Goal: Browse casually

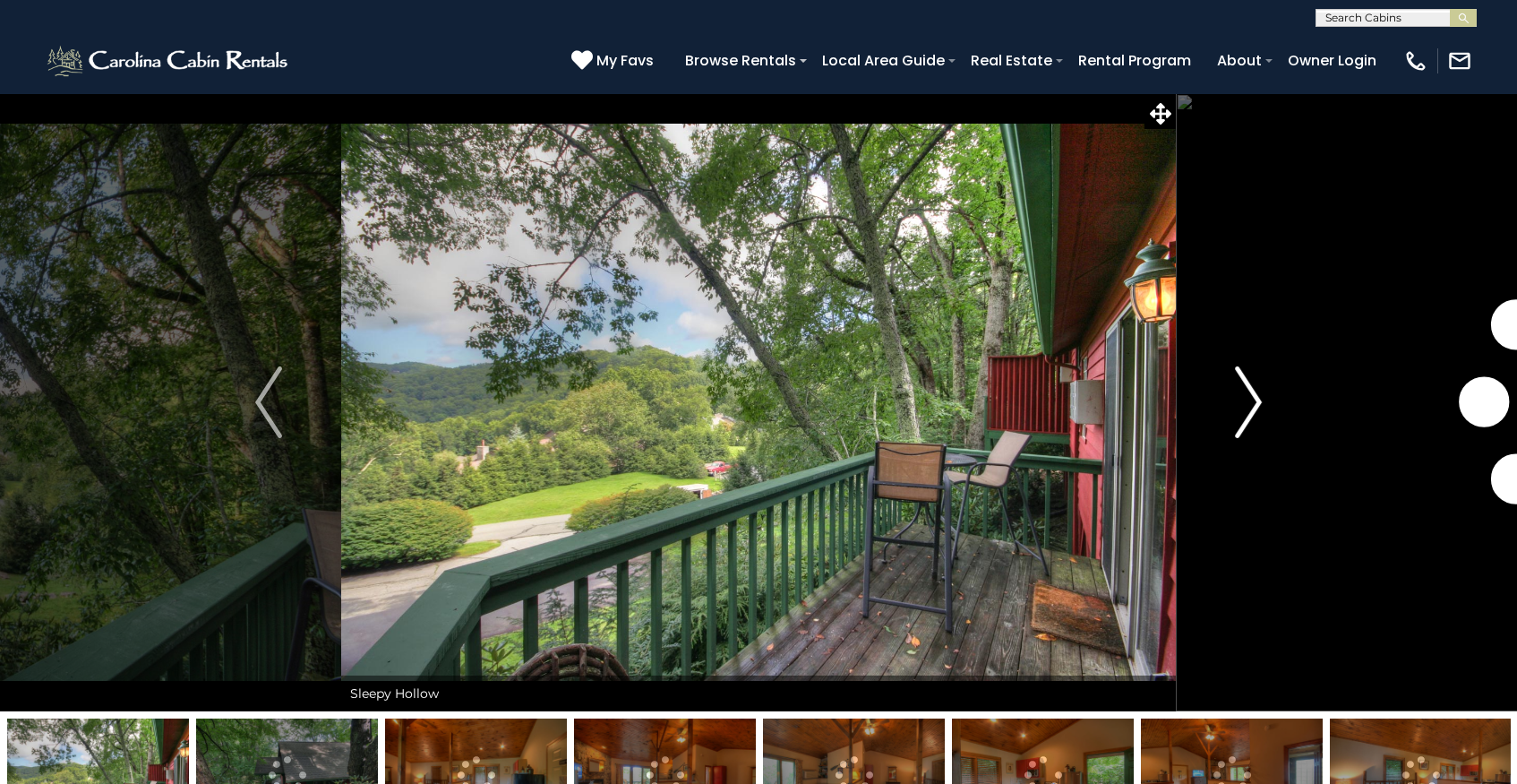
click at [1247, 400] on img "Next" at bounding box center [1249, 401] width 27 height 72
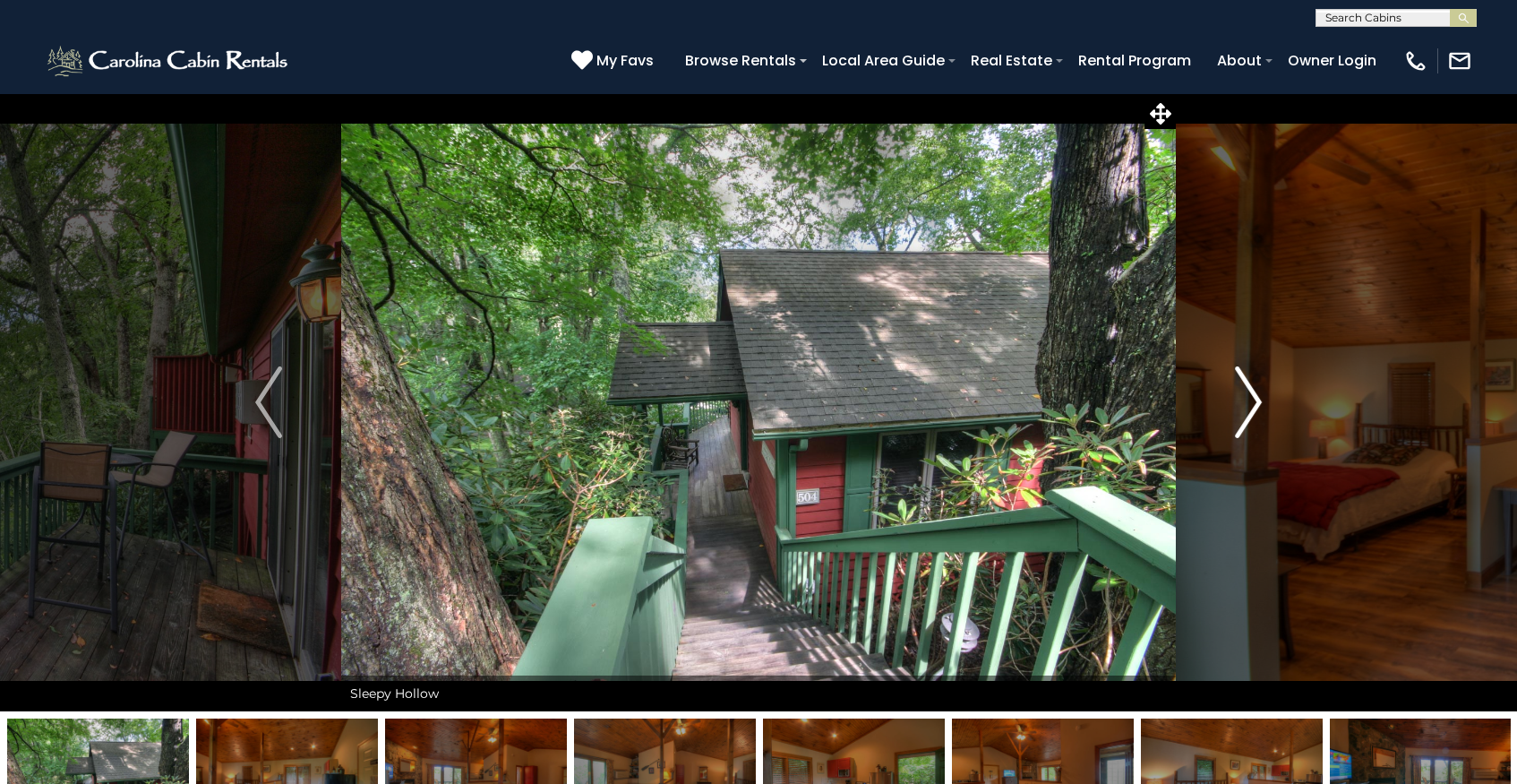
click at [1249, 400] on img "Next" at bounding box center [1249, 401] width 27 height 72
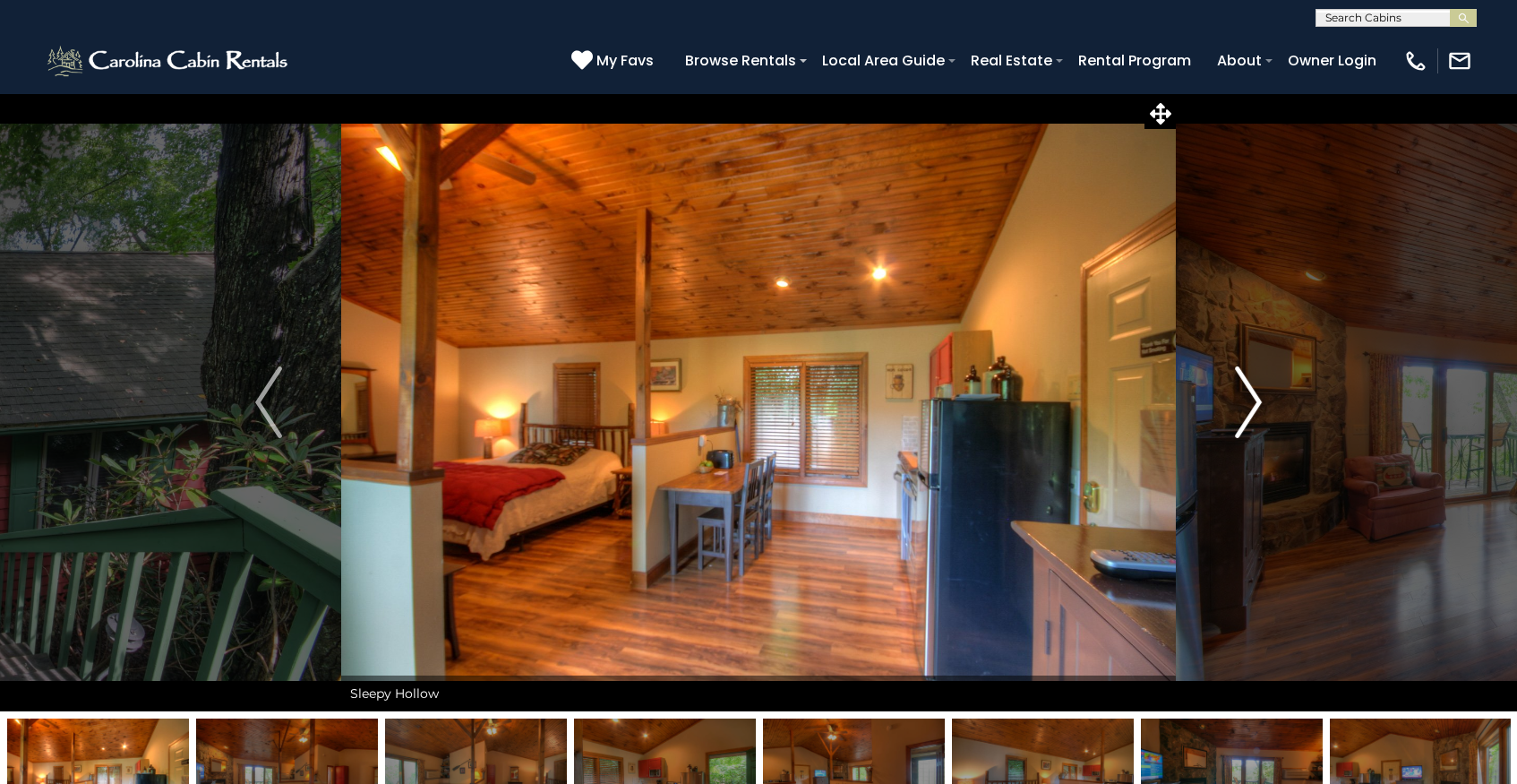
click at [1249, 400] on img "Next" at bounding box center [1249, 401] width 27 height 72
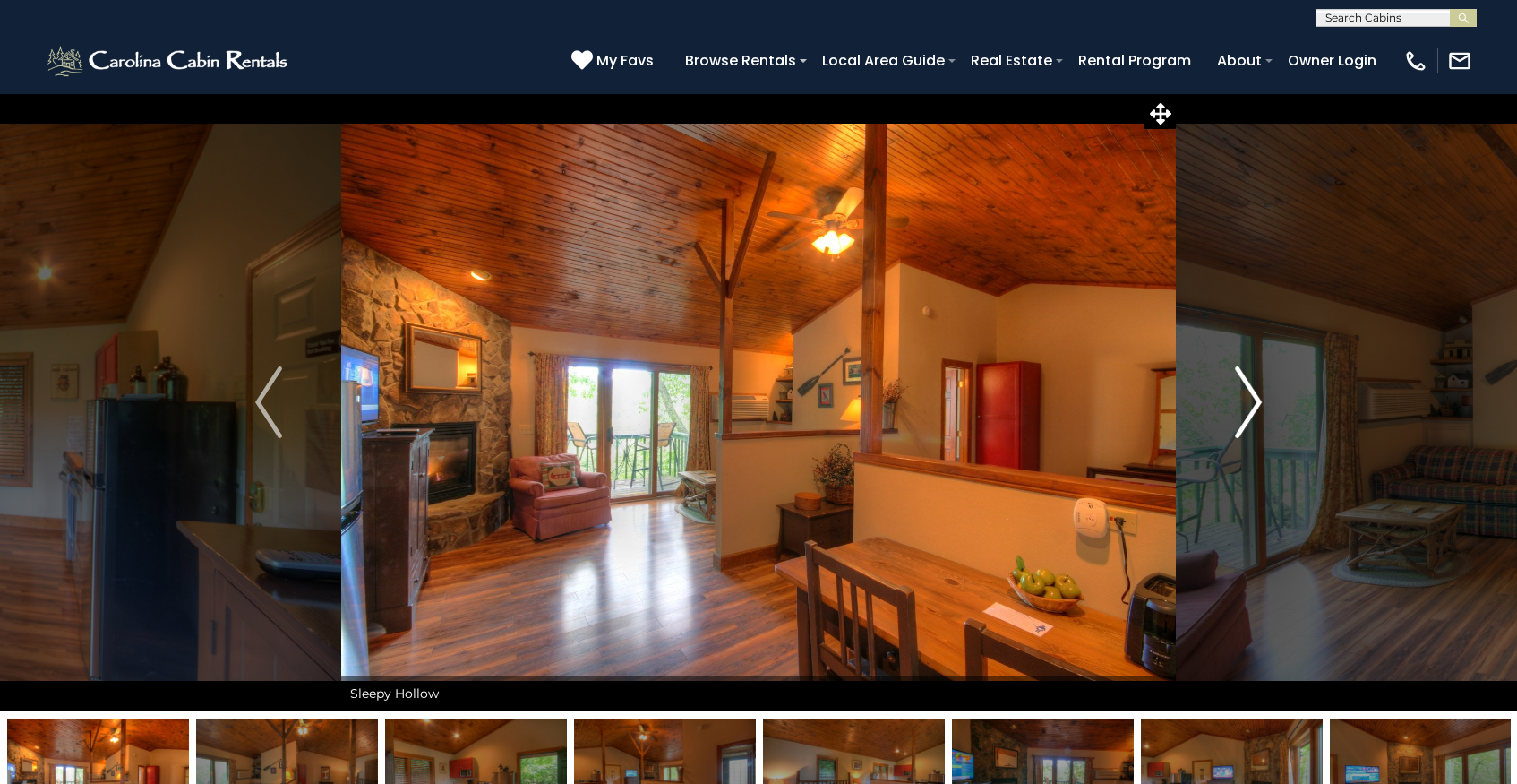
click at [1249, 400] on img "Next" at bounding box center [1249, 401] width 27 height 72
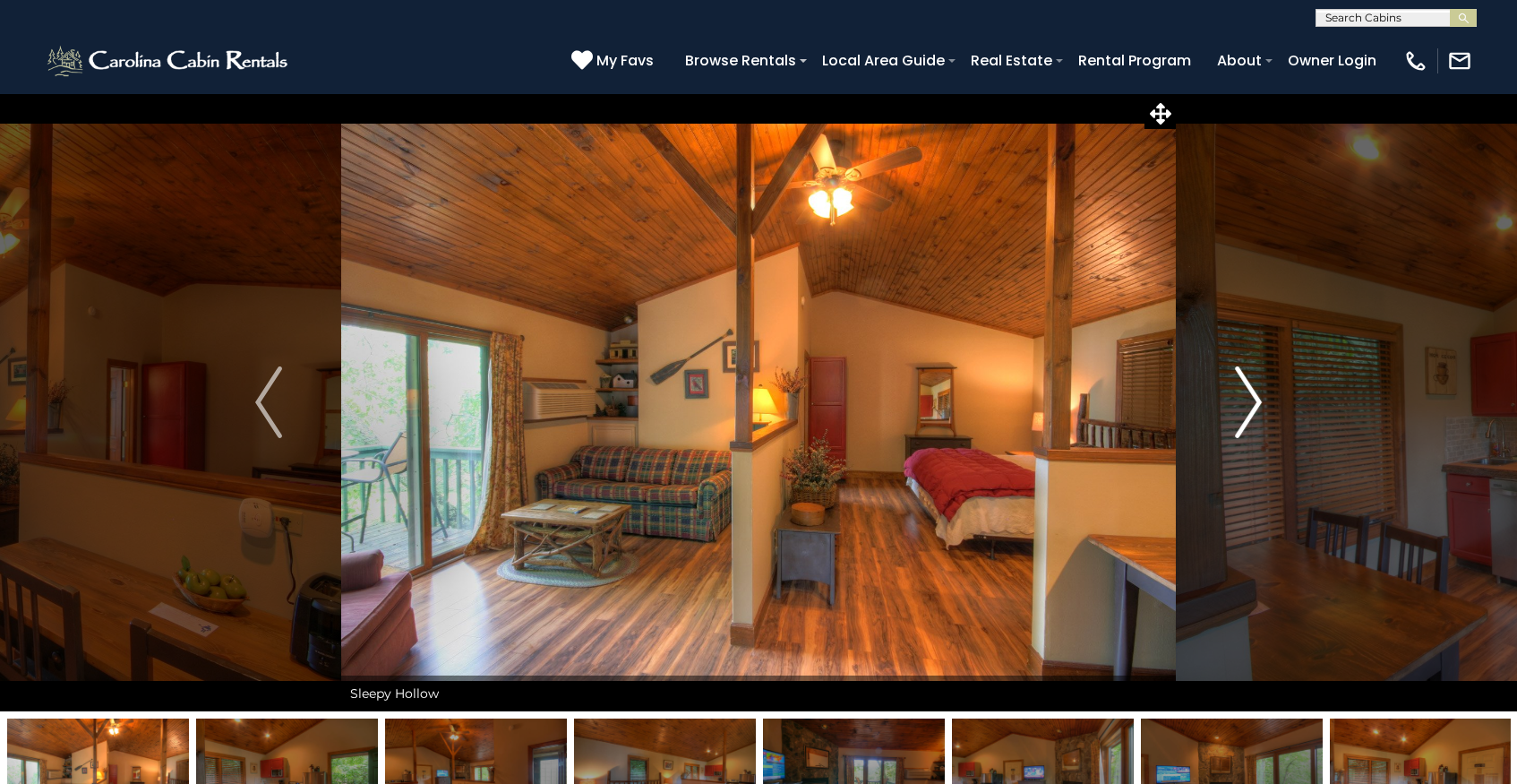
click at [1249, 400] on img "Next" at bounding box center [1249, 401] width 27 height 72
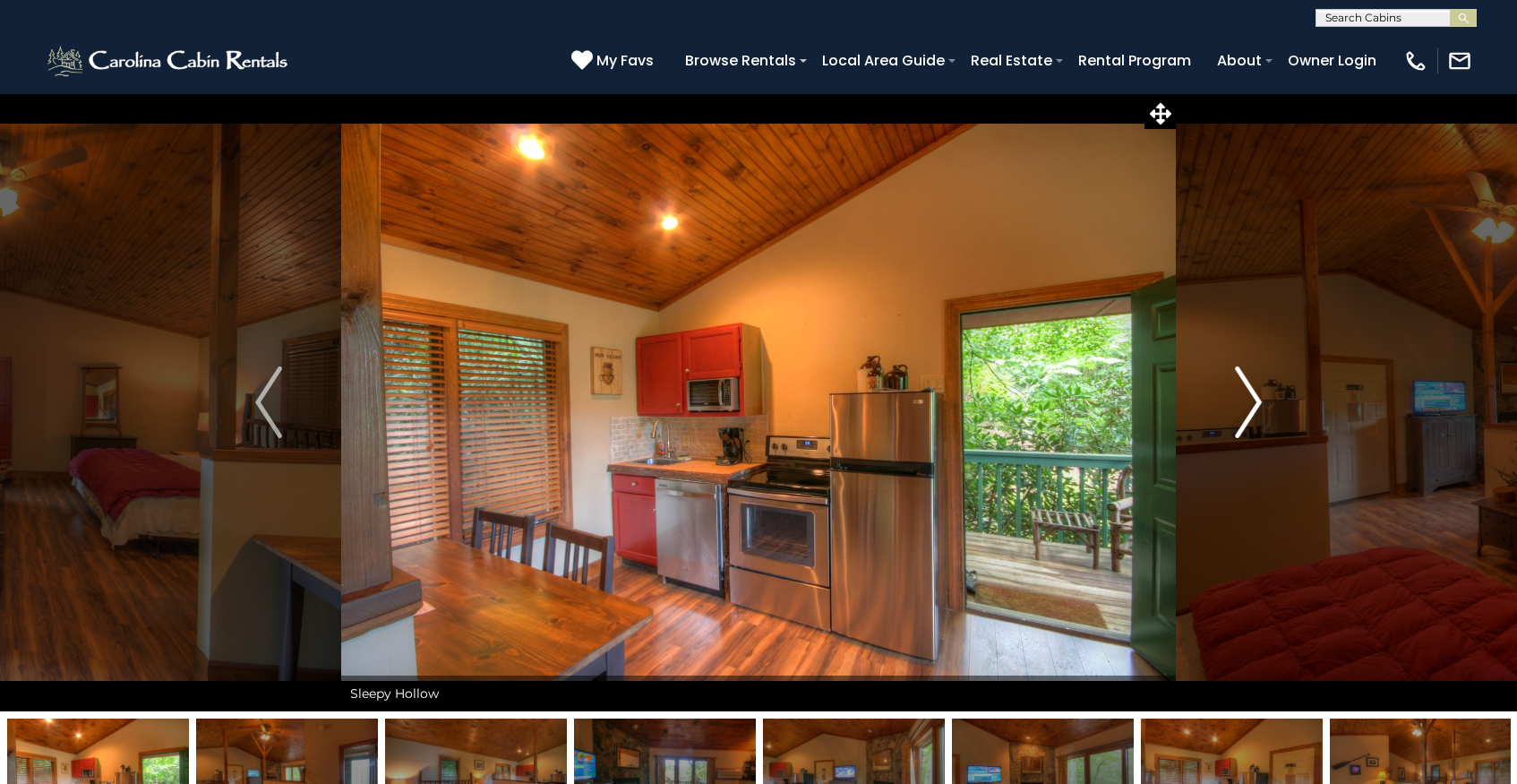
click at [1249, 400] on img "Next" at bounding box center [1249, 401] width 27 height 72
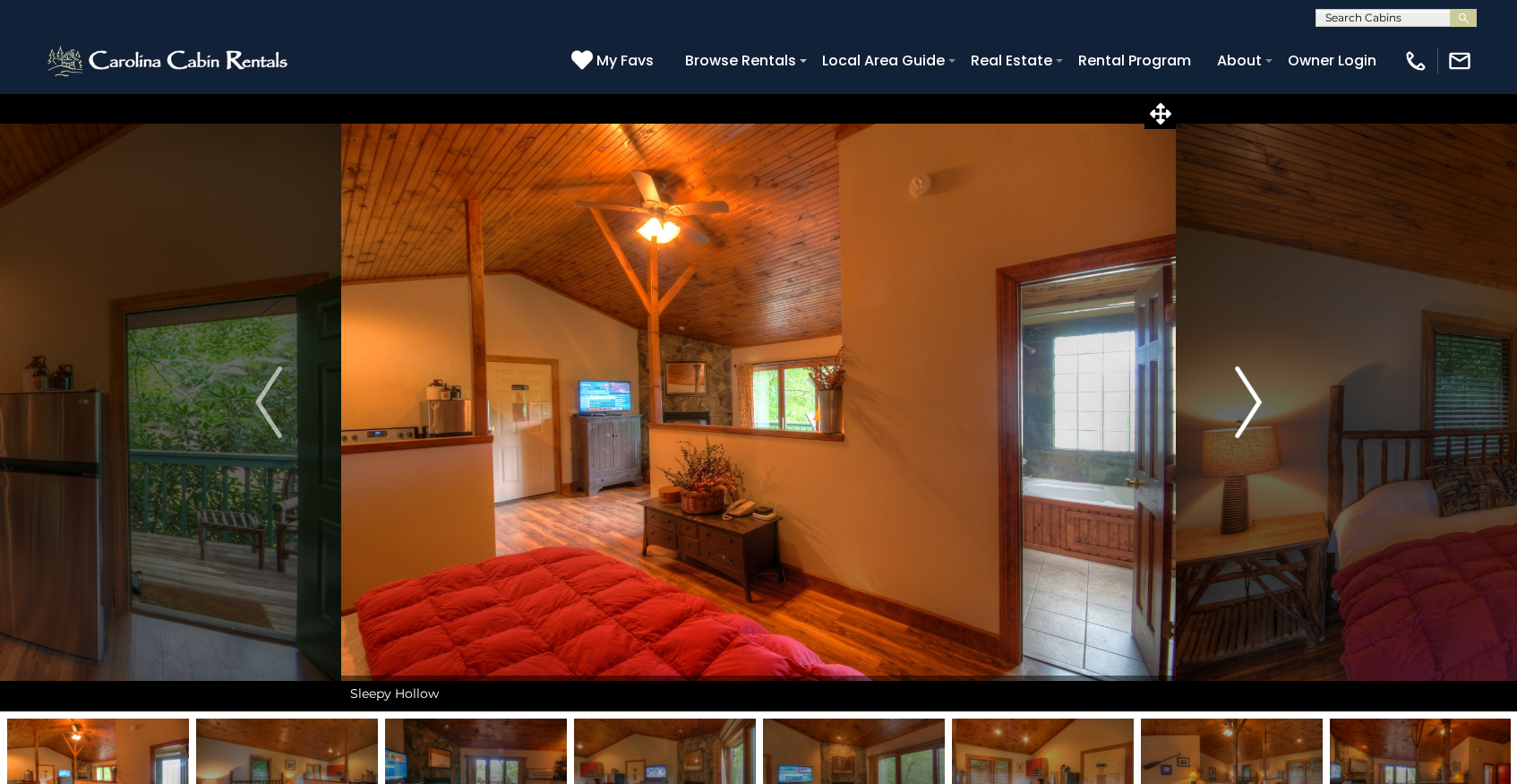
click at [1249, 396] on img "Next" at bounding box center [1249, 401] width 27 height 72
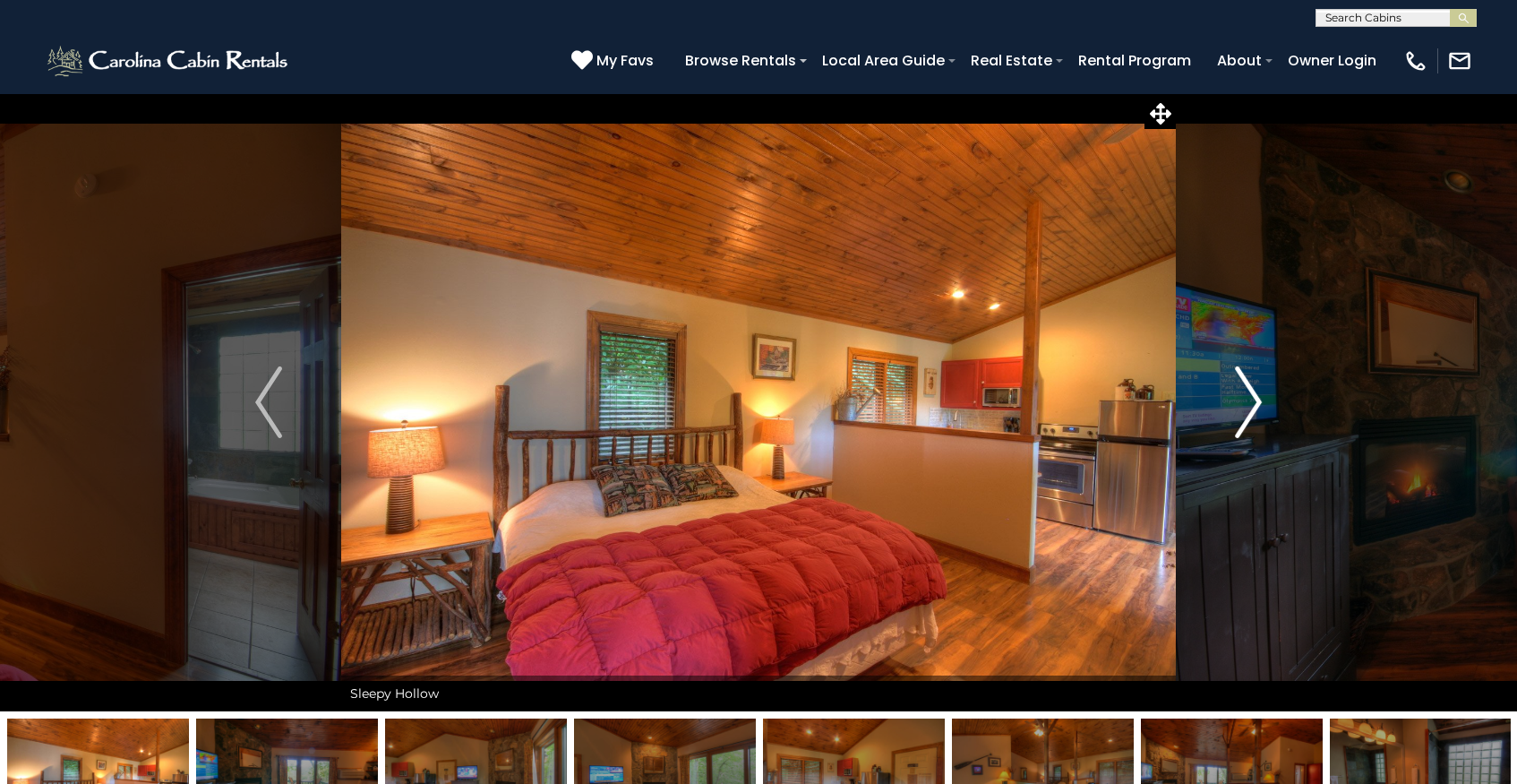
click at [1249, 396] on img "Next" at bounding box center [1249, 401] width 27 height 72
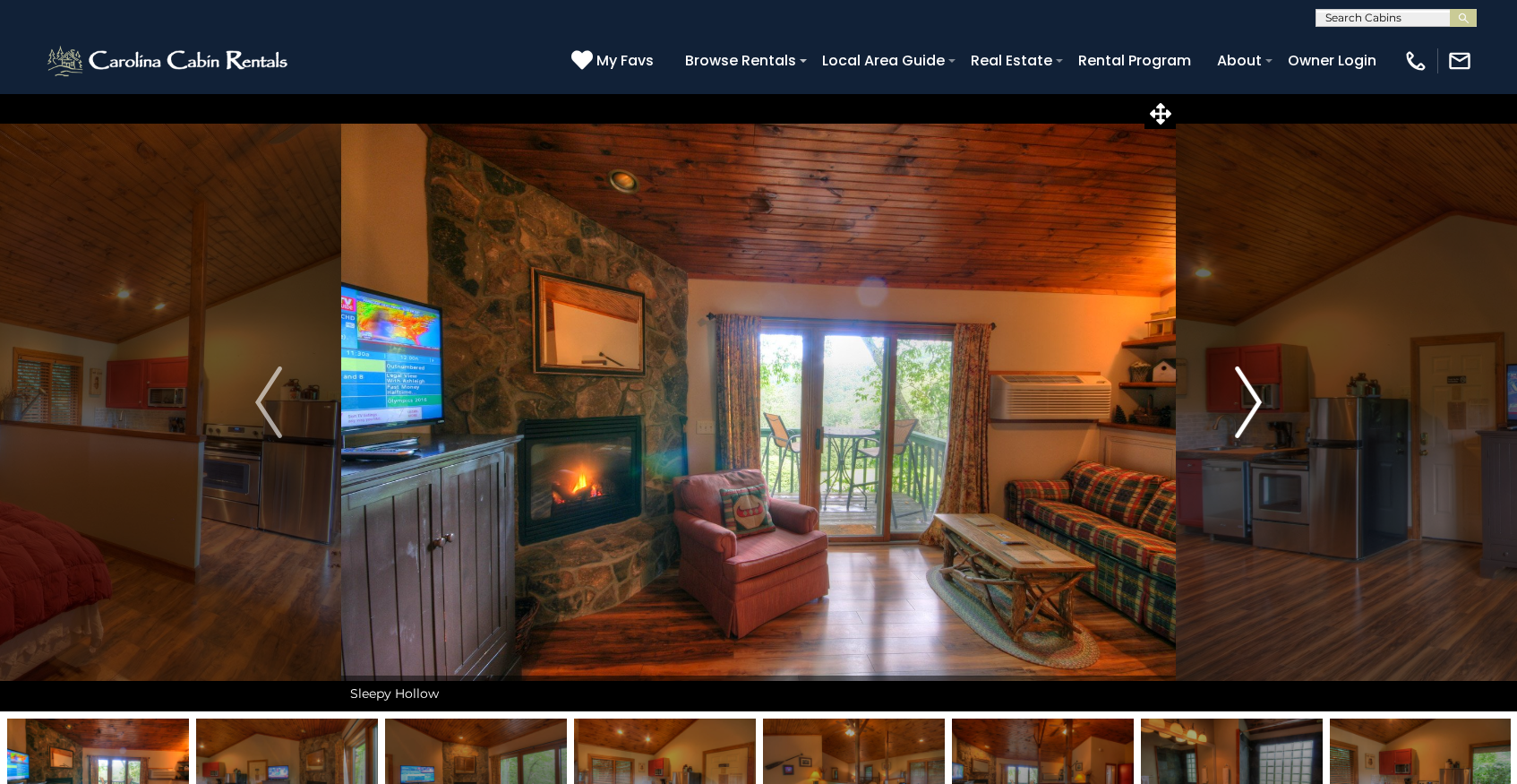
click at [1249, 396] on img "Next" at bounding box center [1249, 401] width 27 height 72
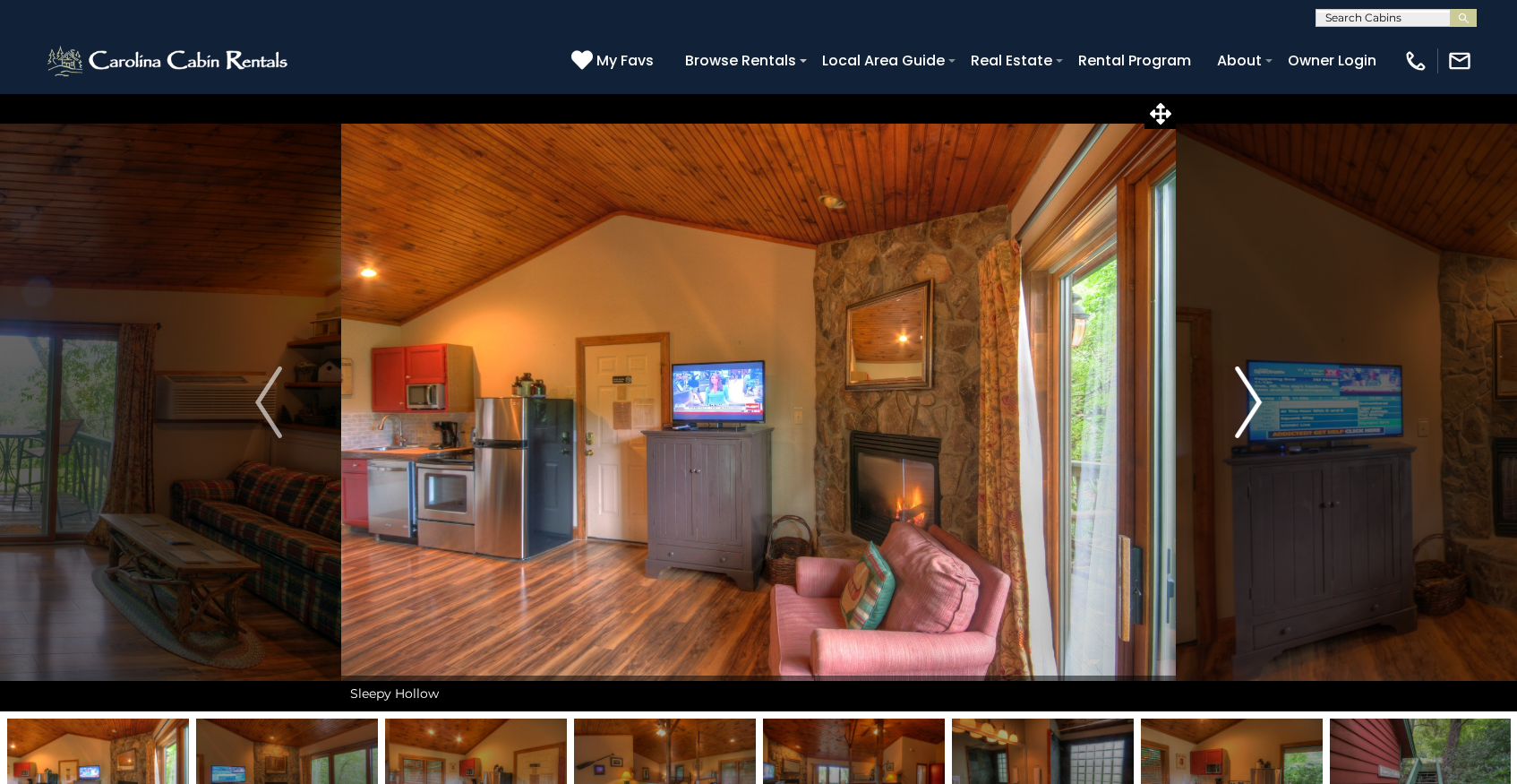
click at [1249, 396] on img "Next" at bounding box center [1249, 401] width 27 height 72
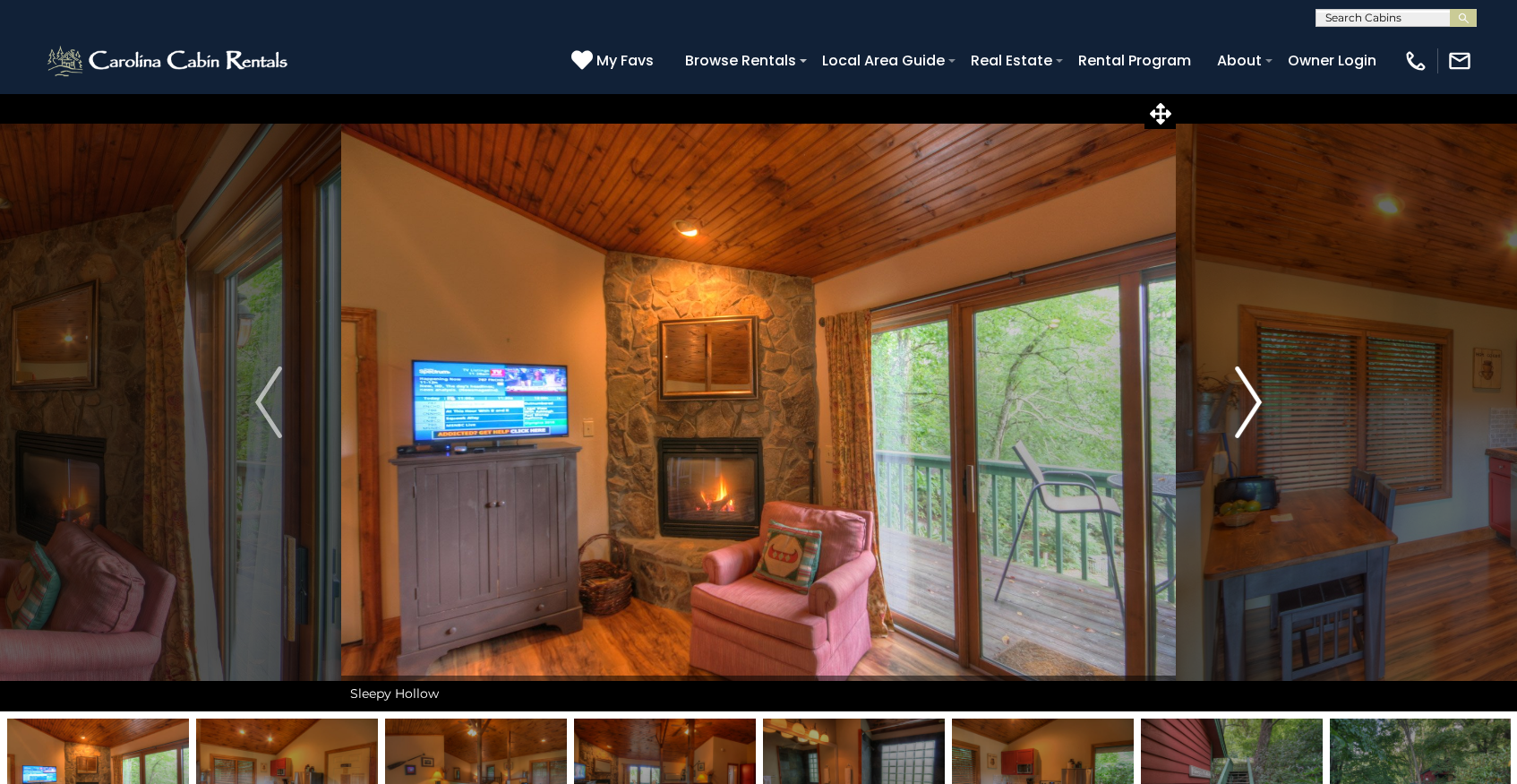
click at [1249, 396] on img "Next" at bounding box center [1249, 401] width 27 height 72
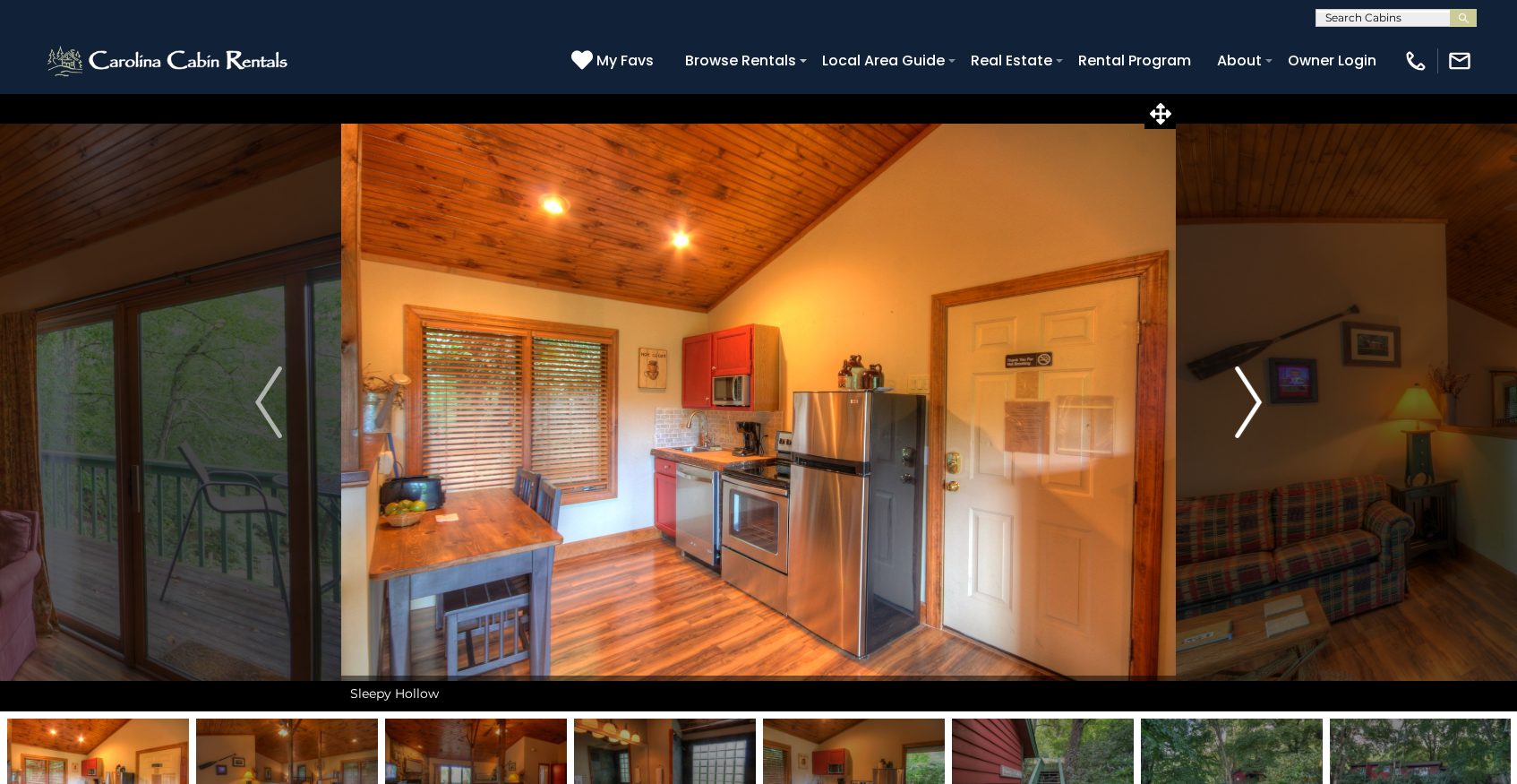
click at [1249, 396] on img "Next" at bounding box center [1249, 401] width 27 height 72
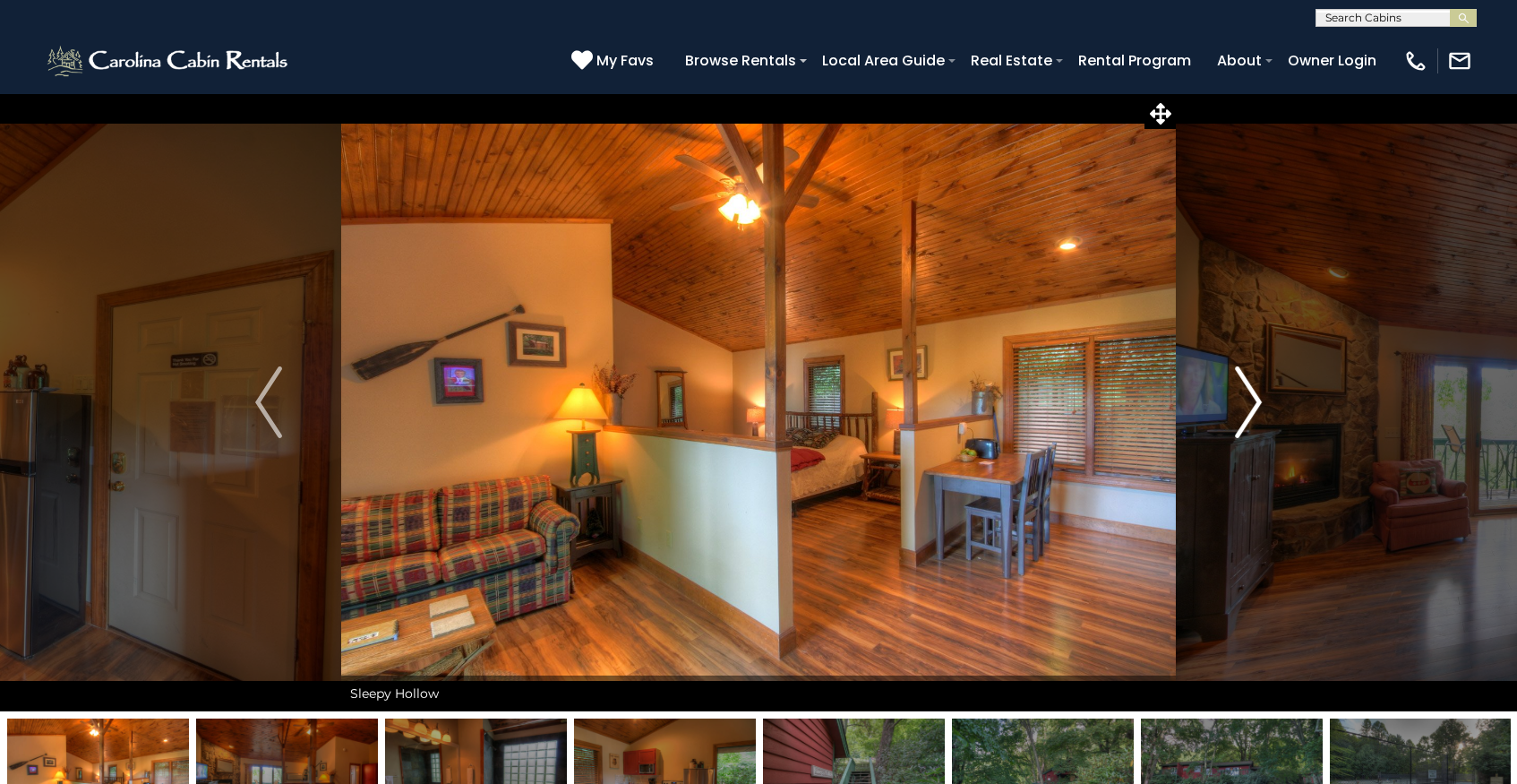
click at [1249, 396] on img "Next" at bounding box center [1249, 401] width 27 height 72
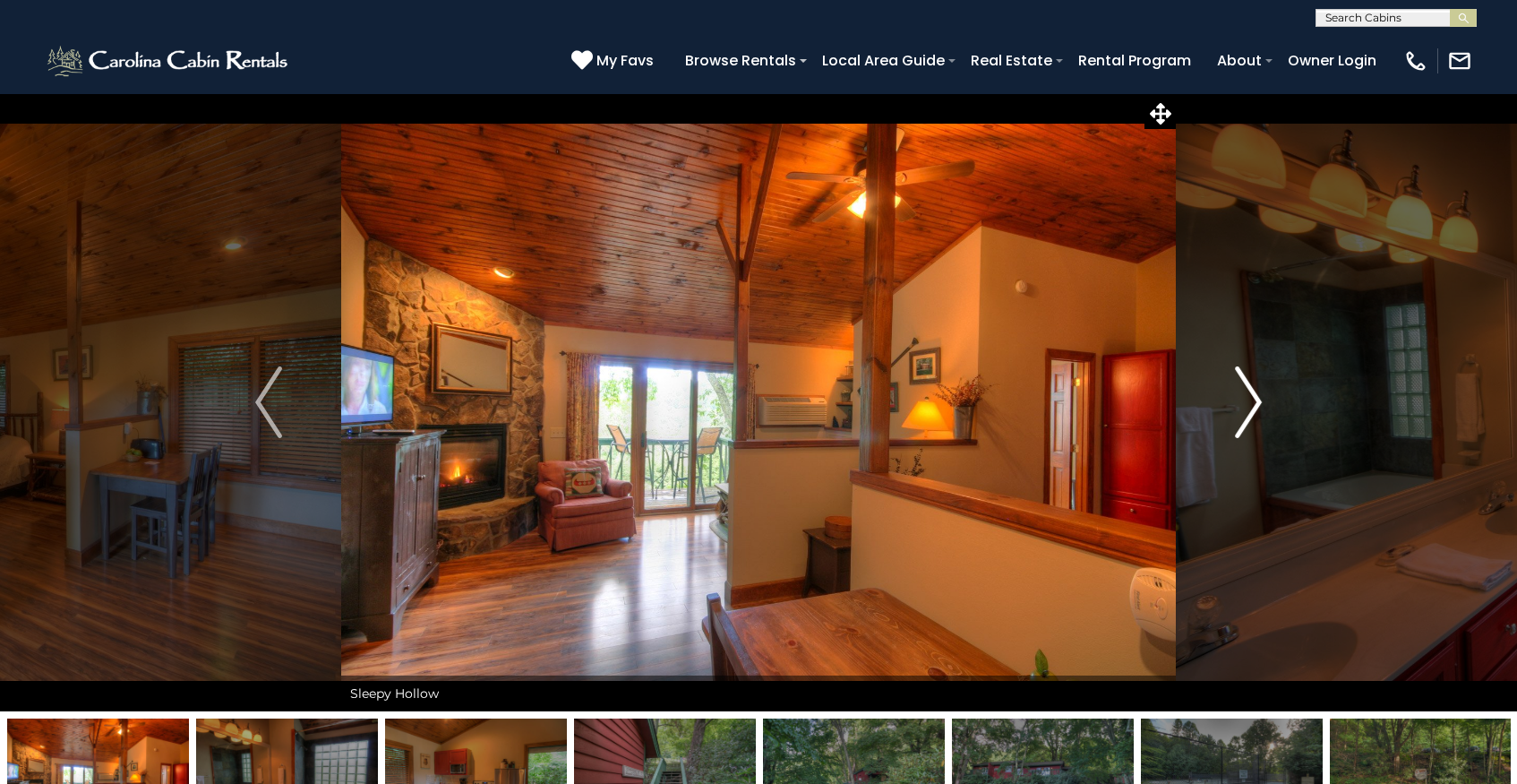
click at [1249, 396] on img "Next" at bounding box center [1249, 401] width 27 height 72
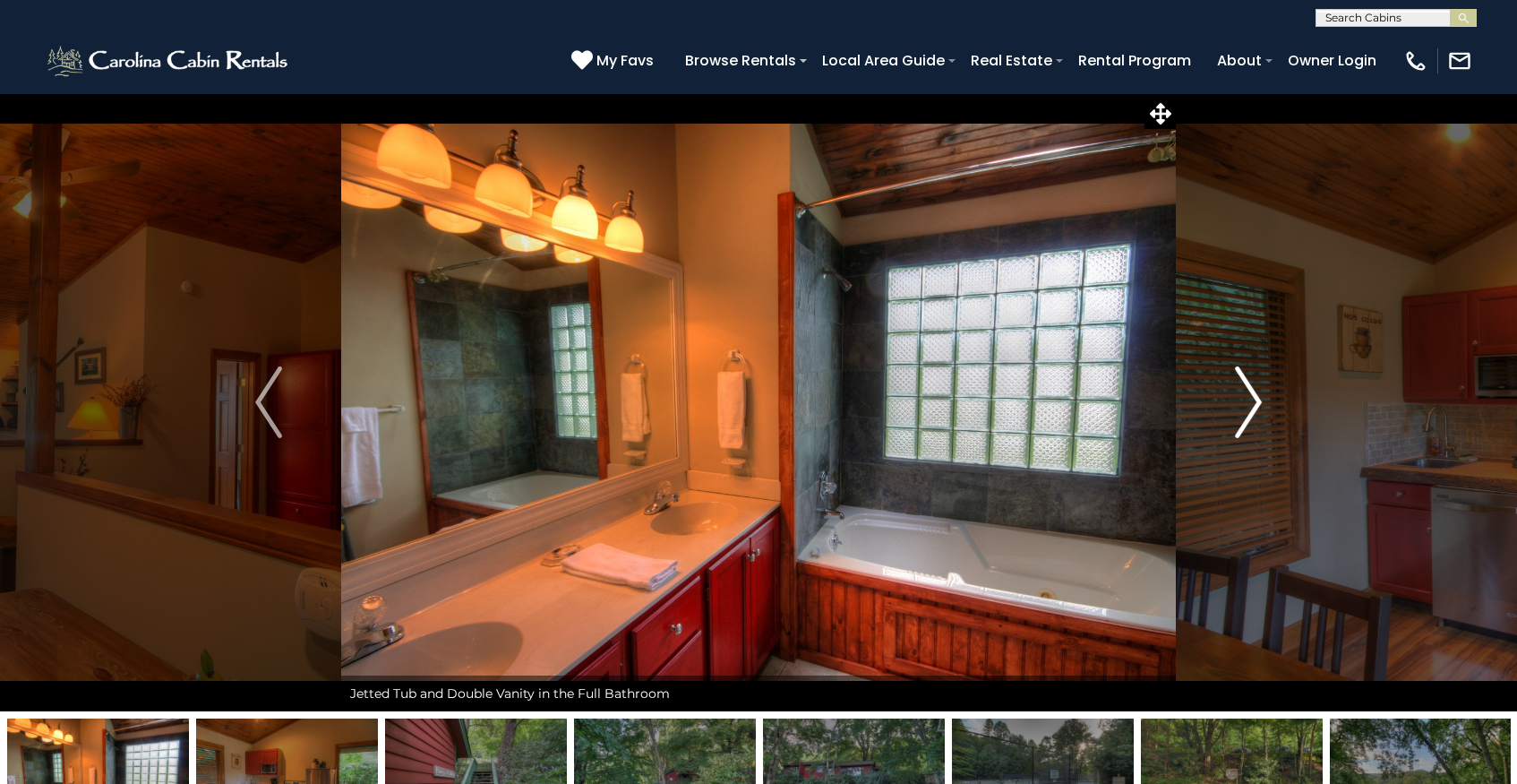
click at [1253, 393] on img "Next" at bounding box center [1249, 401] width 27 height 72
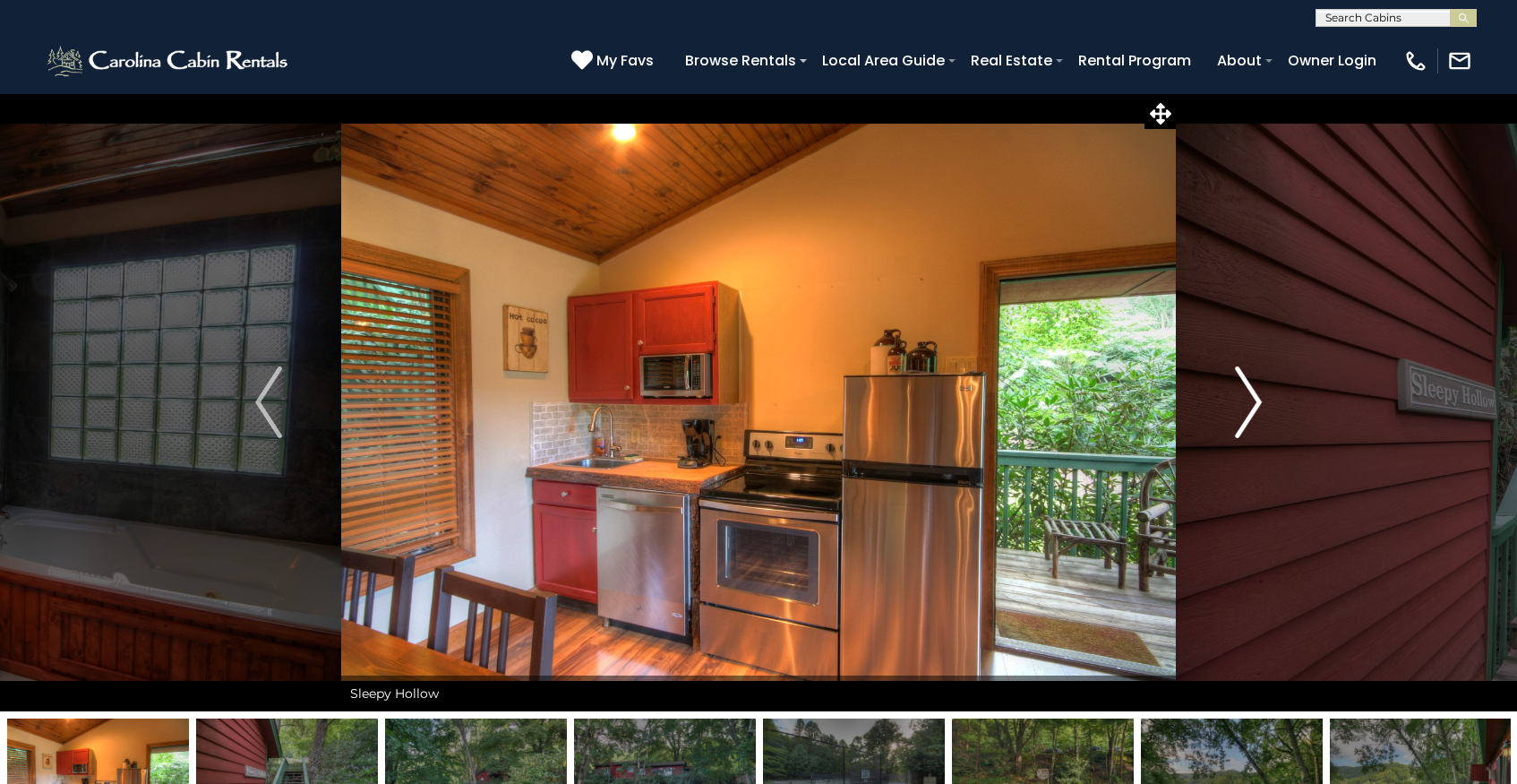
click at [1253, 393] on img "Next" at bounding box center [1249, 401] width 27 height 72
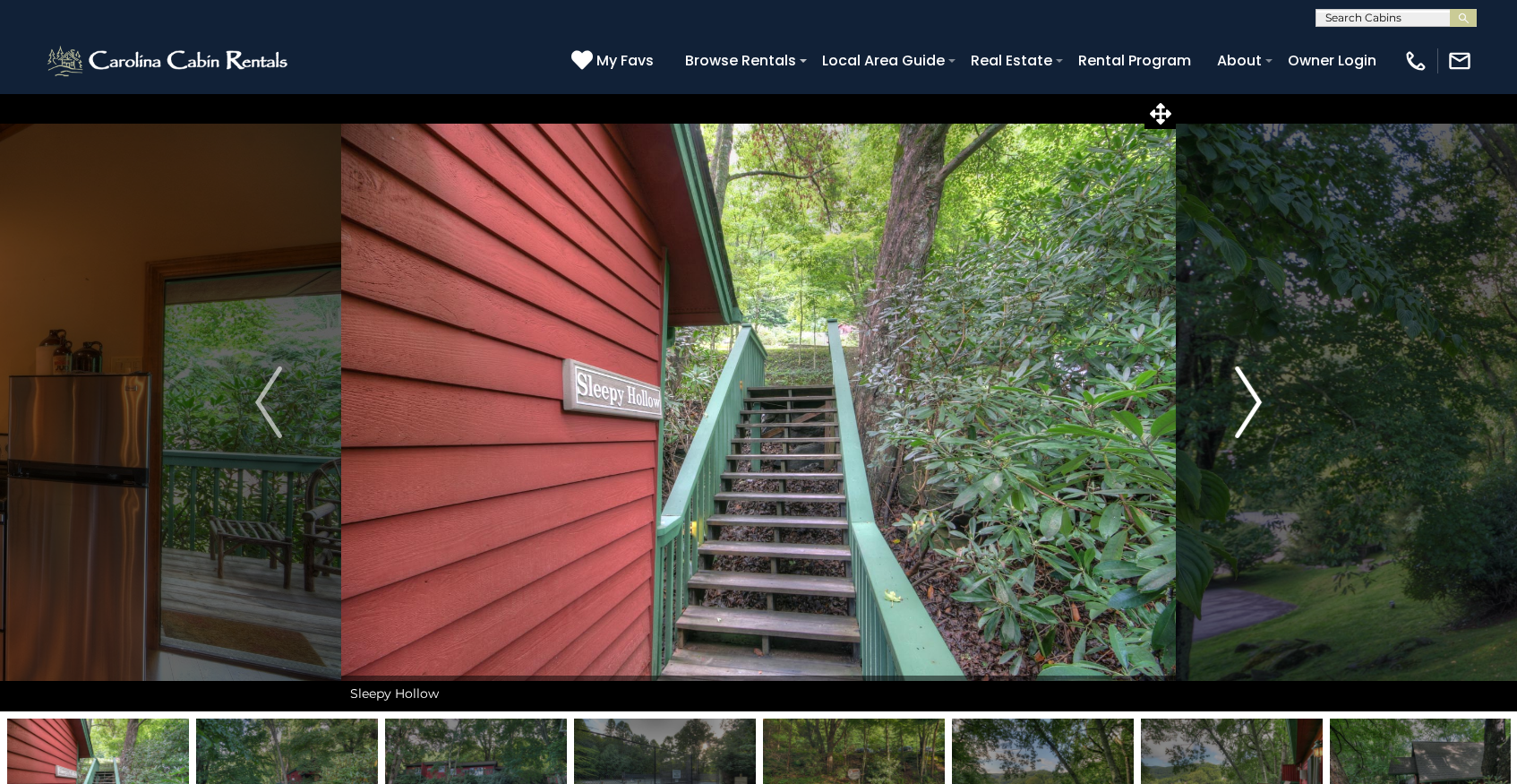
click at [1253, 393] on img "Next" at bounding box center [1249, 401] width 27 height 72
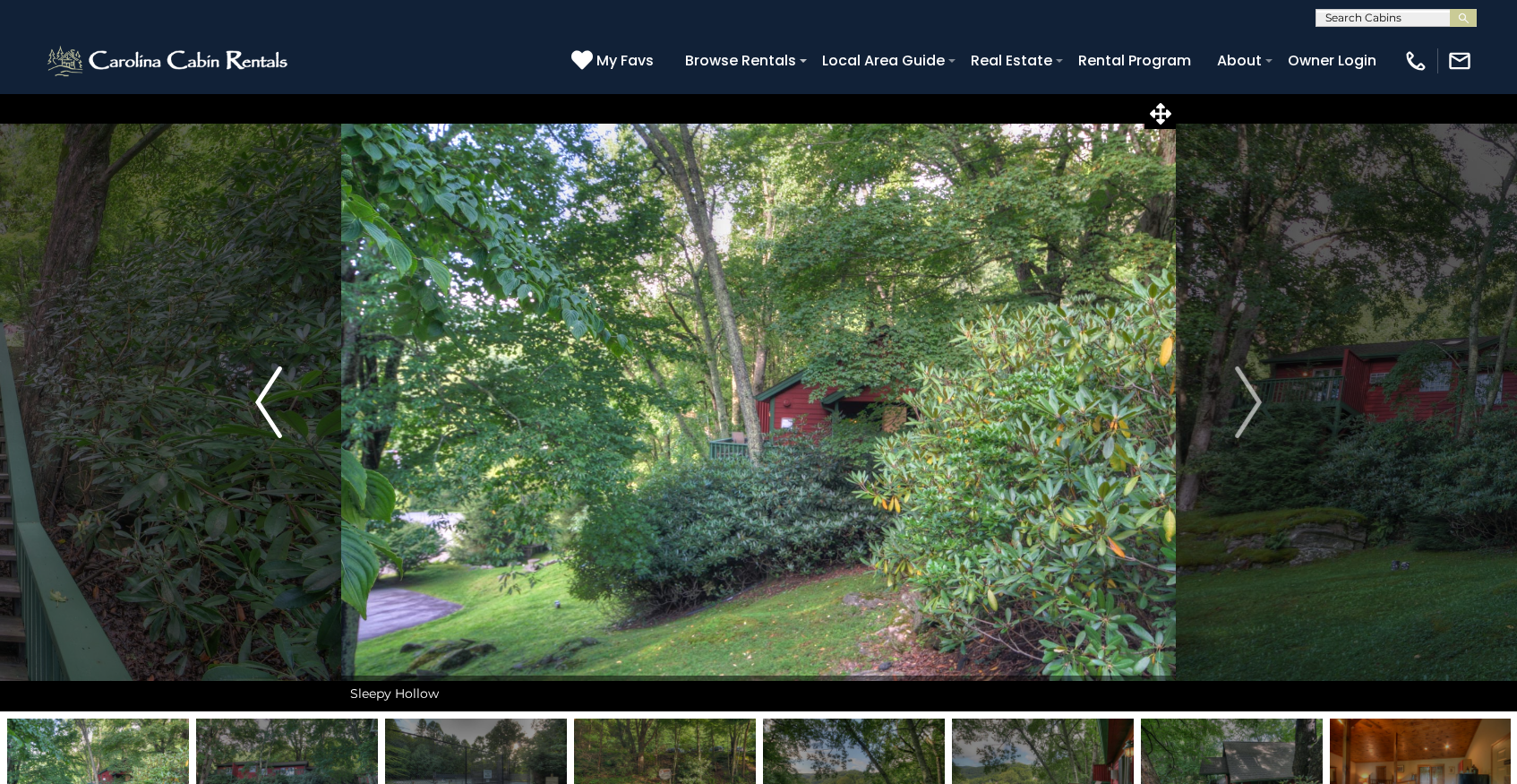
click at [255, 410] on img "Previous" at bounding box center [268, 401] width 27 height 72
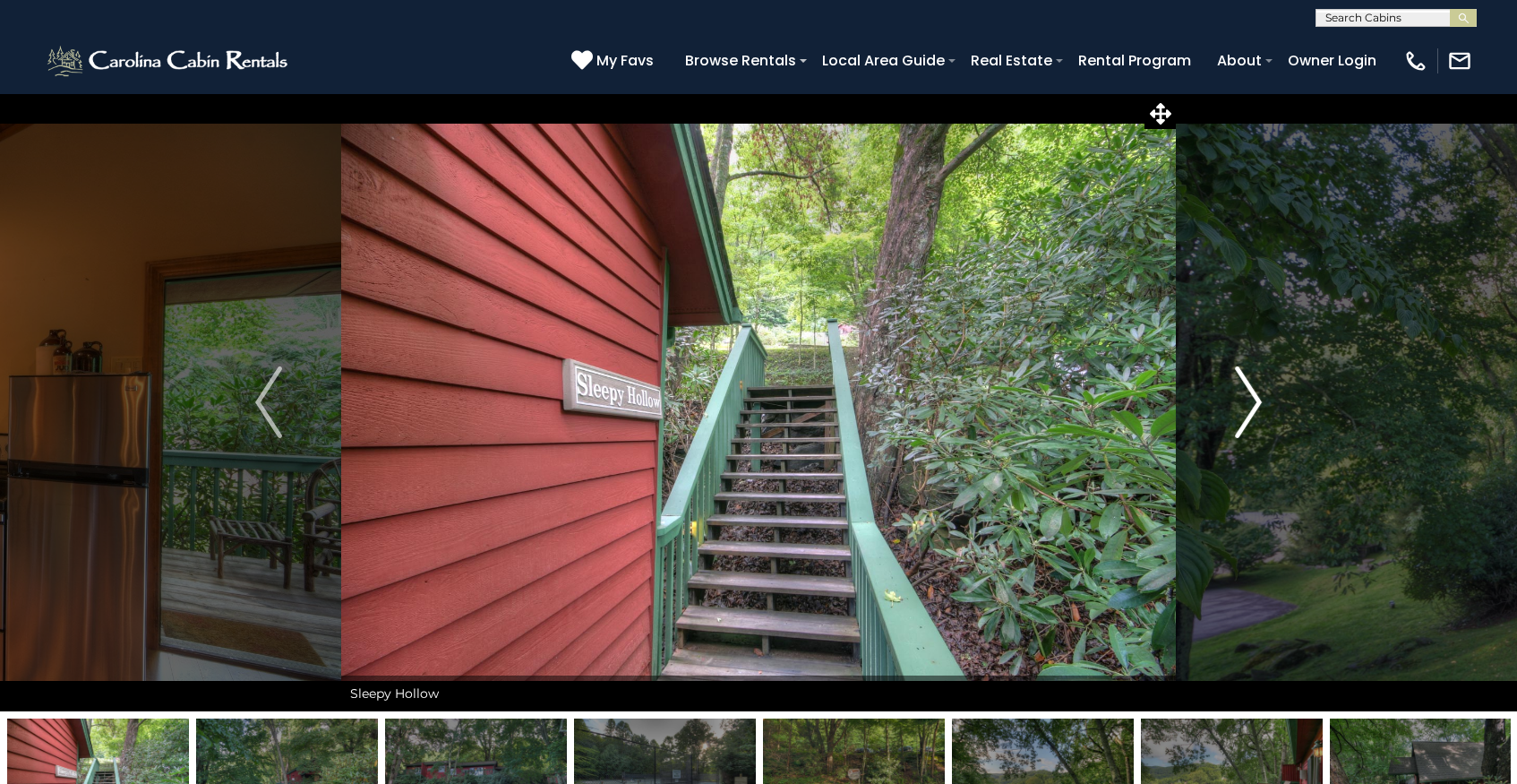
click at [1248, 396] on img "Next" at bounding box center [1249, 401] width 27 height 72
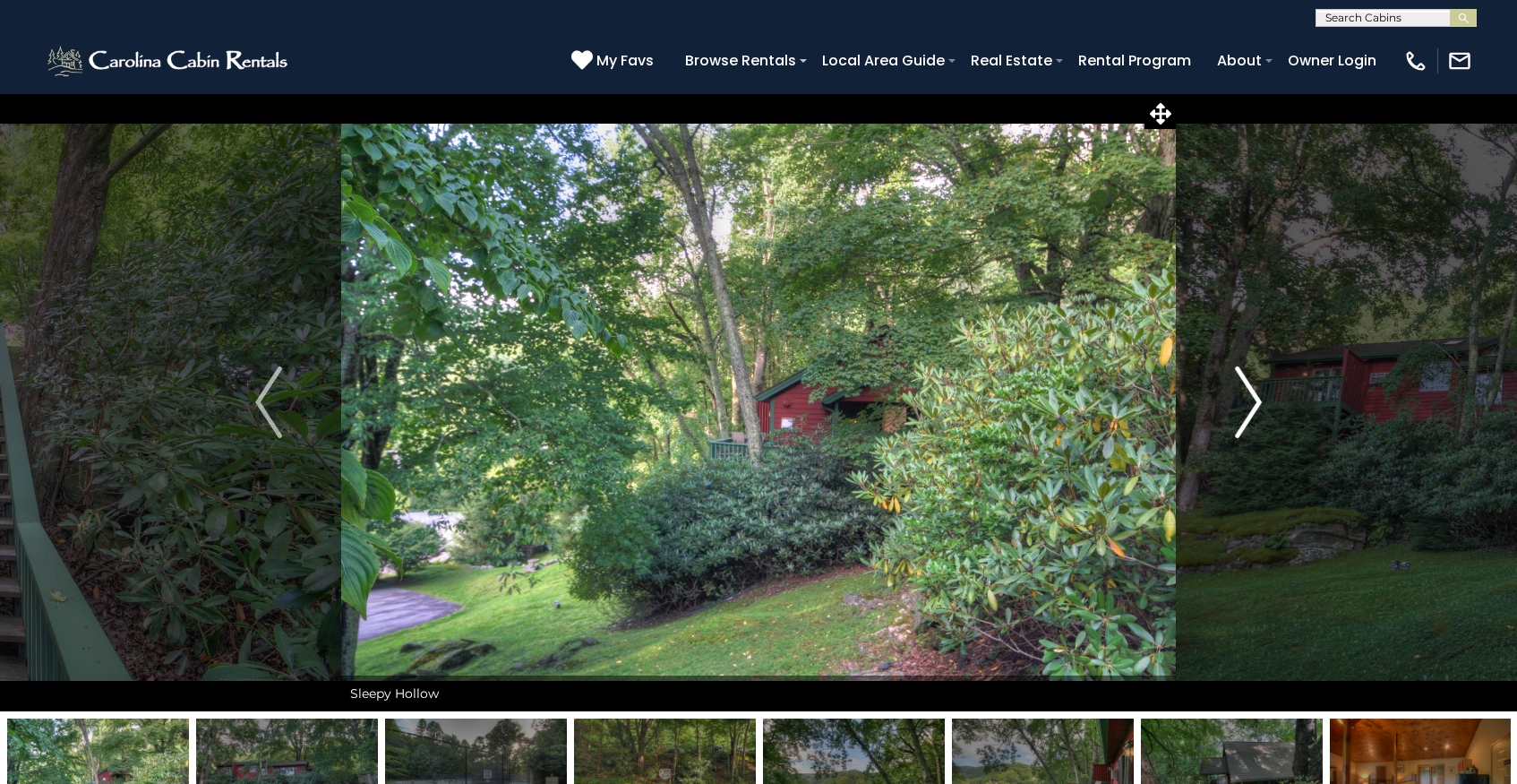
click at [1248, 396] on img "Next" at bounding box center [1249, 401] width 27 height 72
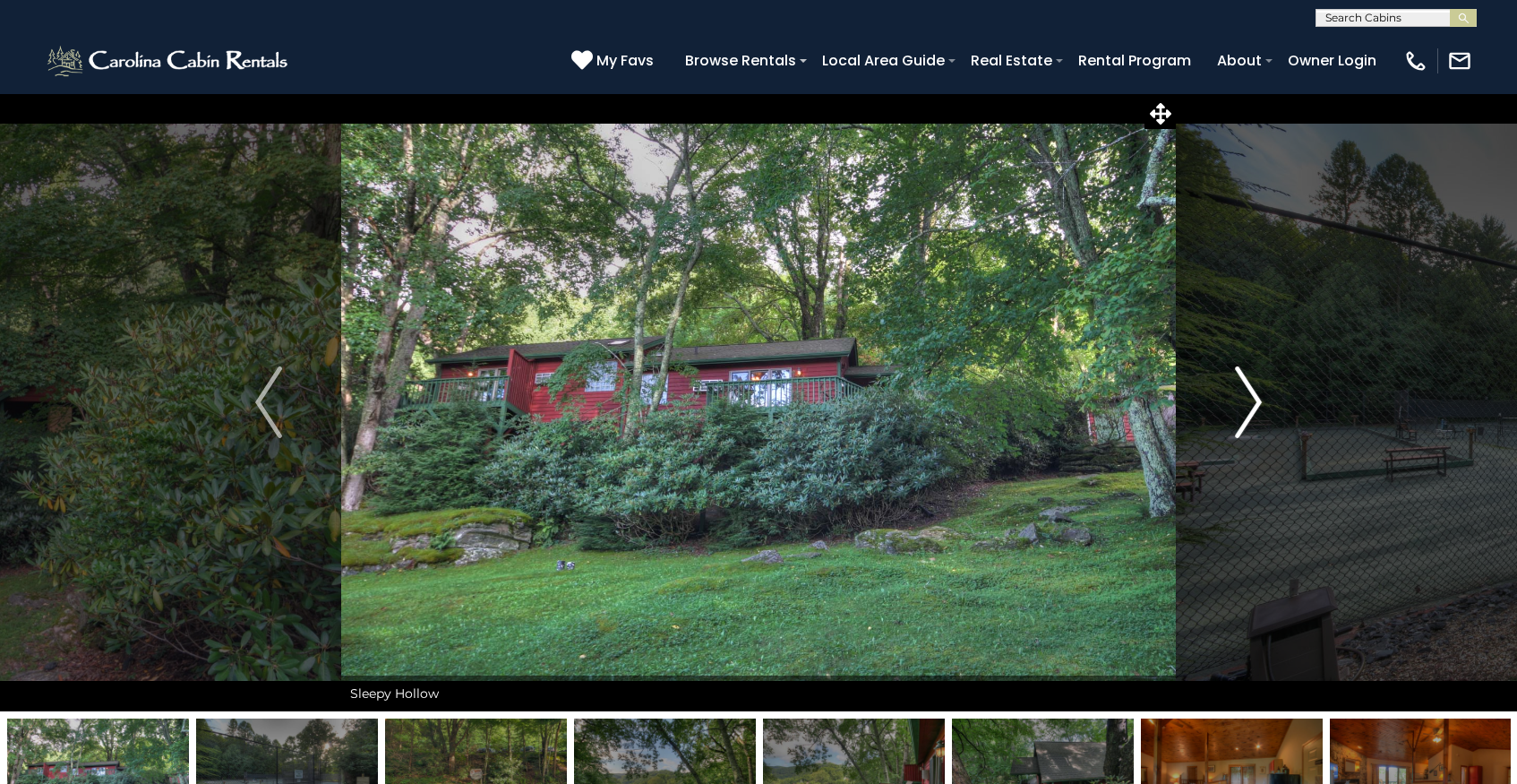
click at [1248, 396] on img "Next" at bounding box center [1249, 401] width 27 height 72
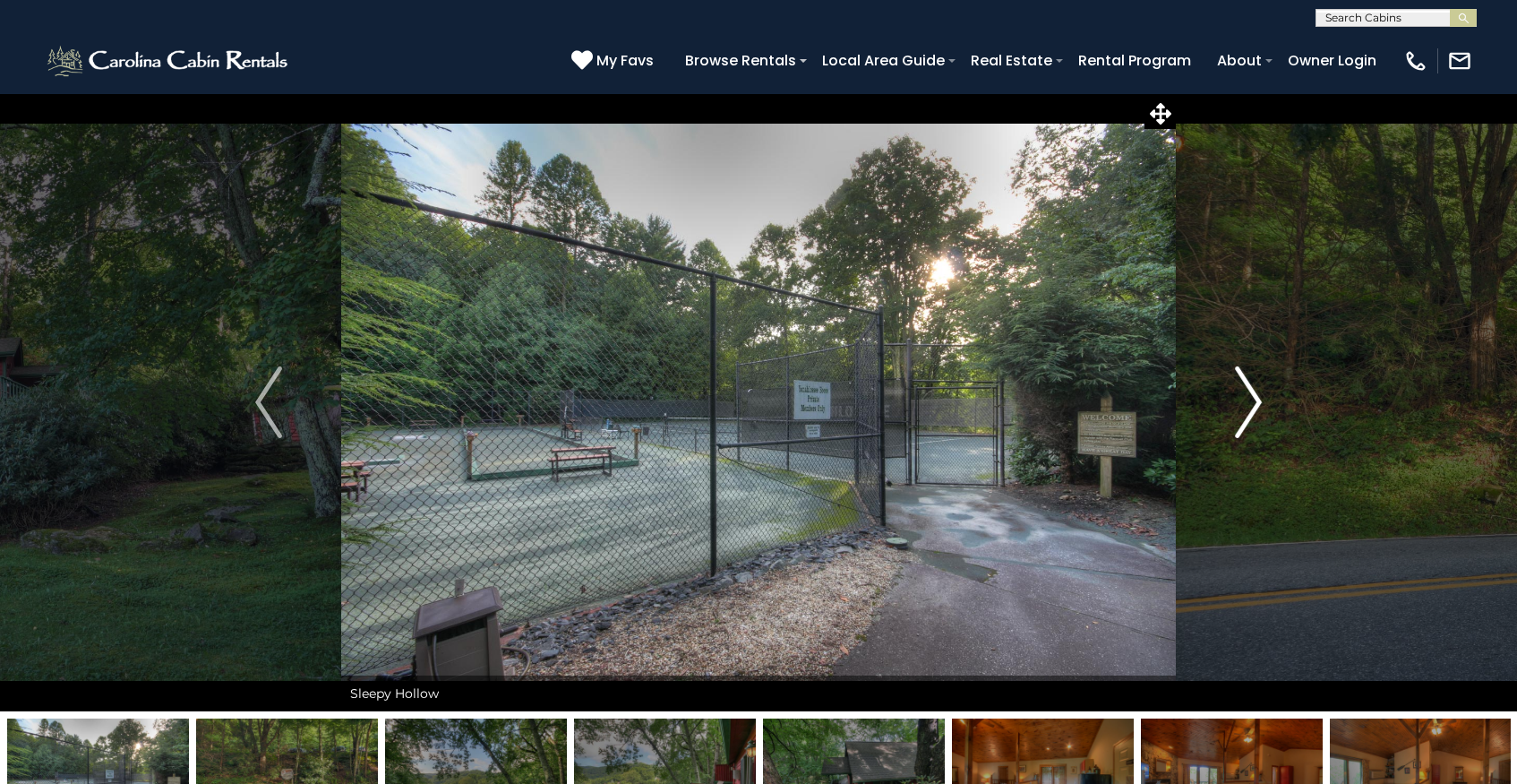
click at [1248, 396] on img "Next" at bounding box center [1249, 401] width 27 height 72
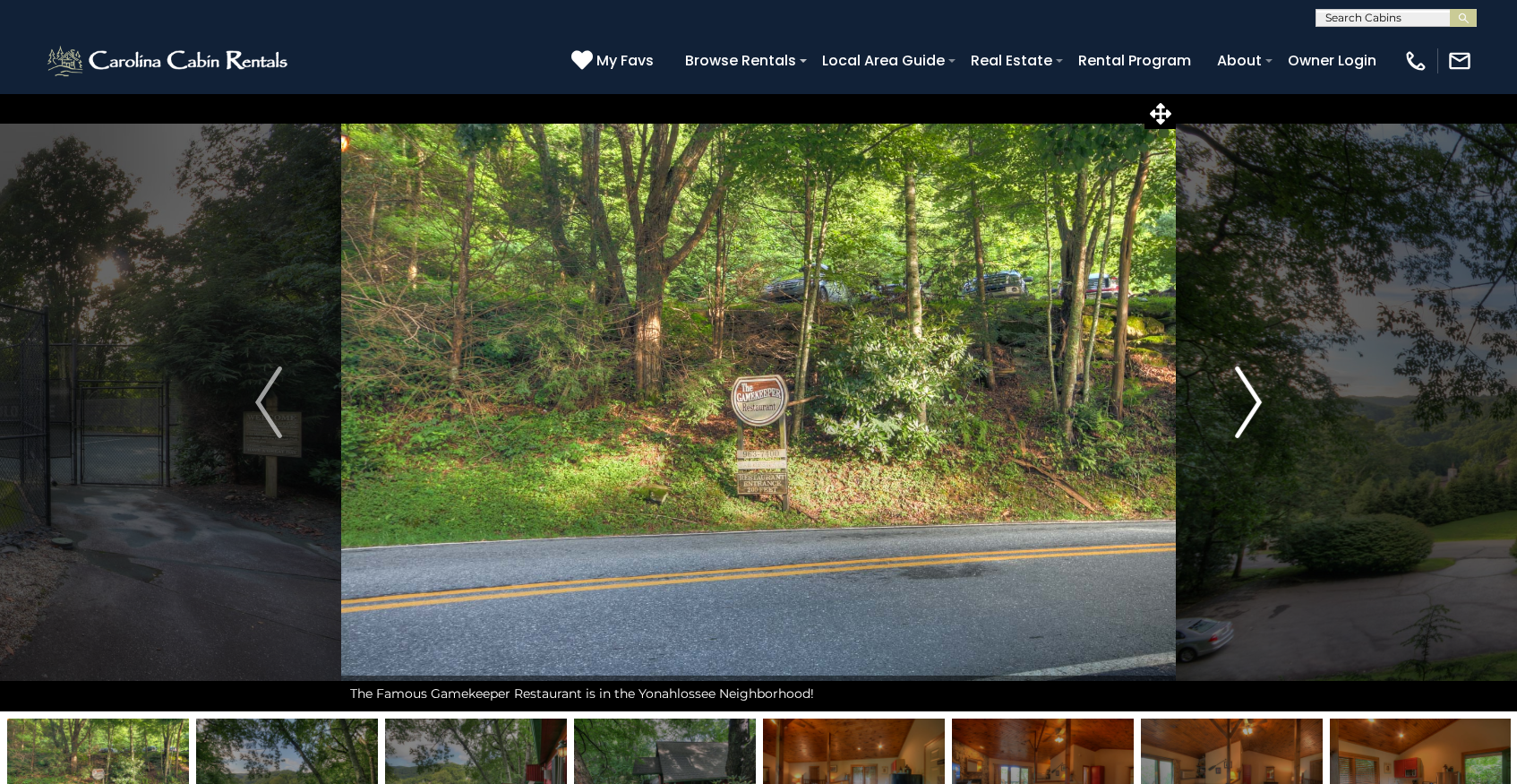
click at [1248, 396] on img "Next" at bounding box center [1249, 401] width 27 height 72
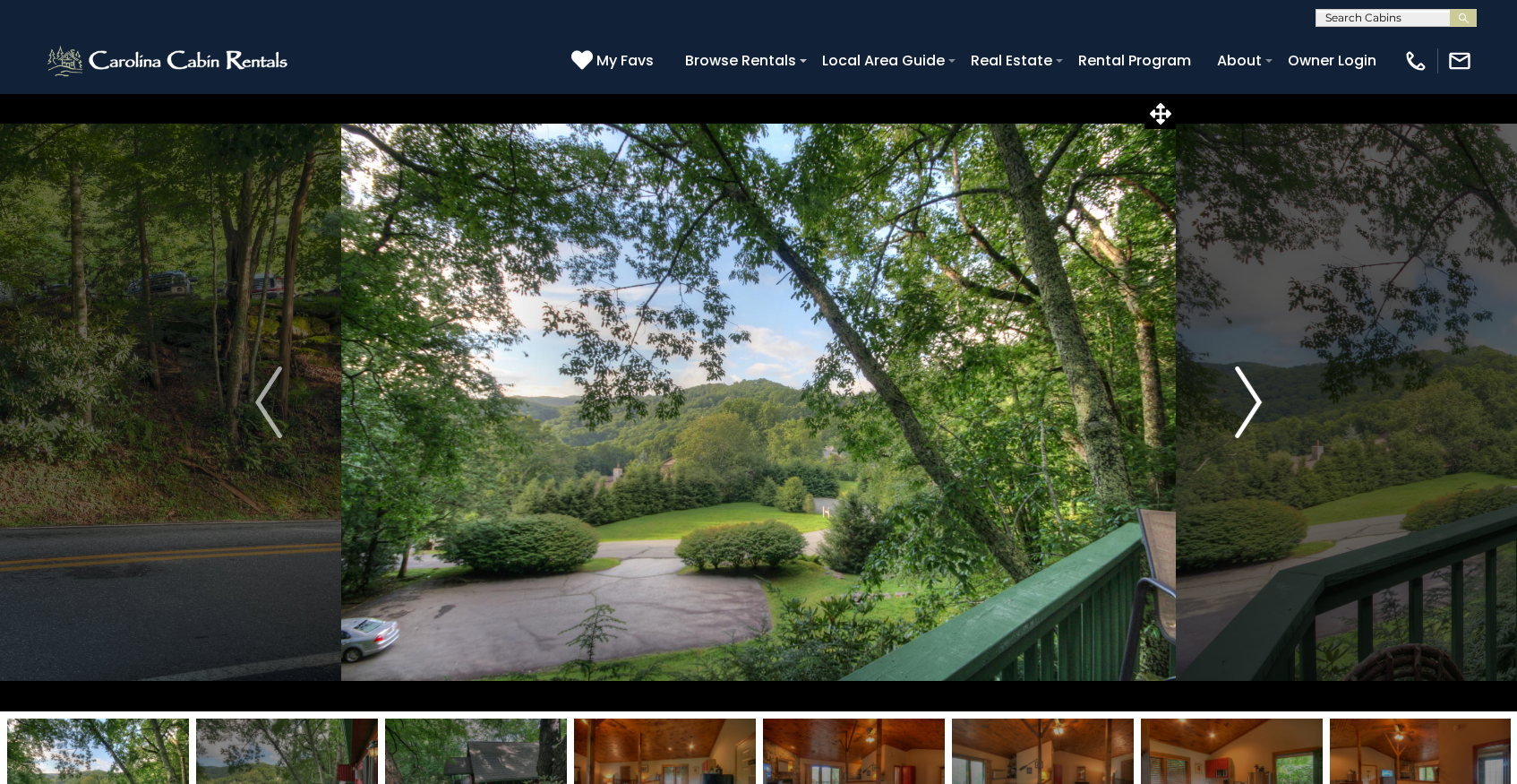
click at [1248, 396] on img "Next" at bounding box center [1249, 401] width 27 height 72
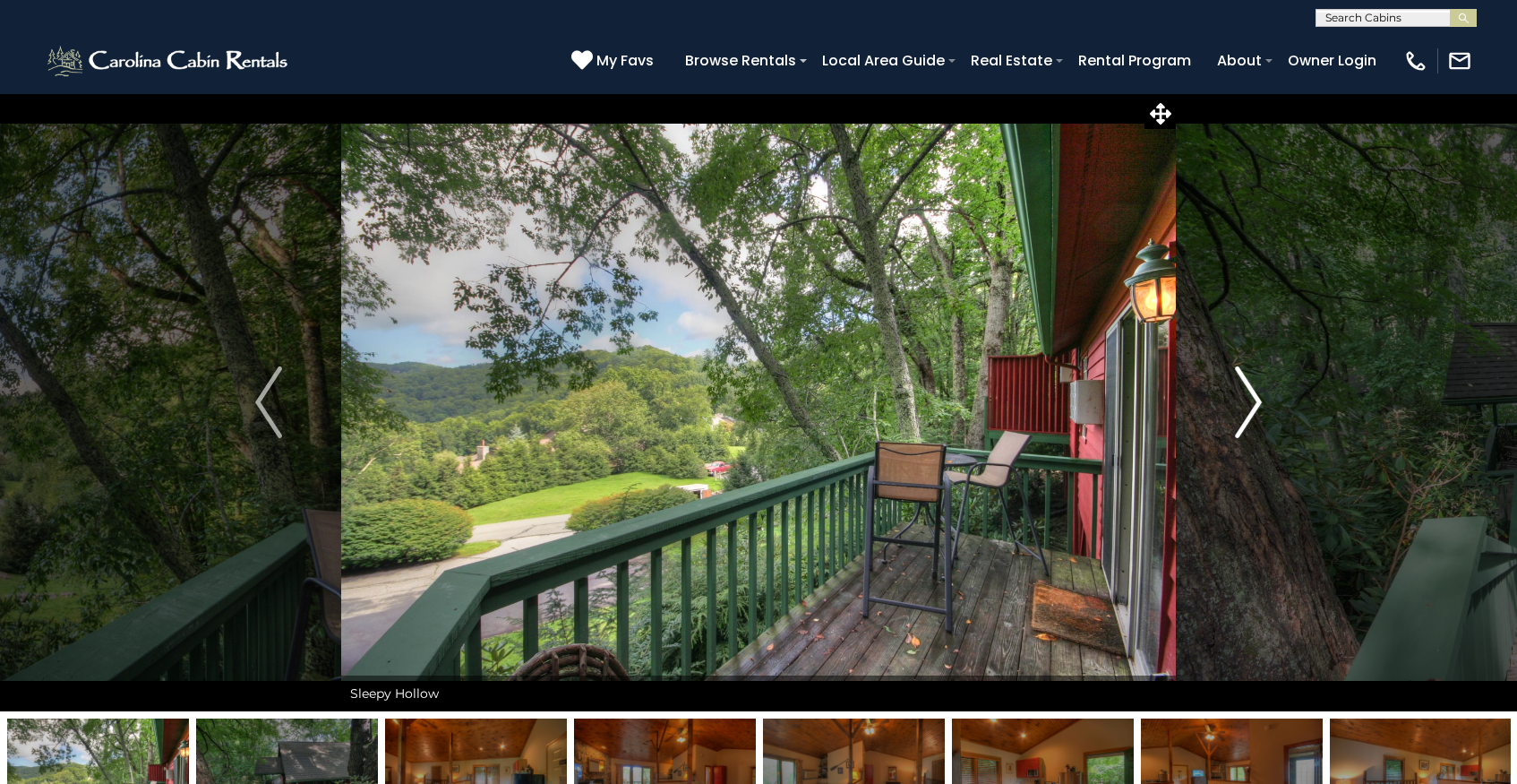
click at [1248, 396] on img "Next" at bounding box center [1249, 401] width 27 height 72
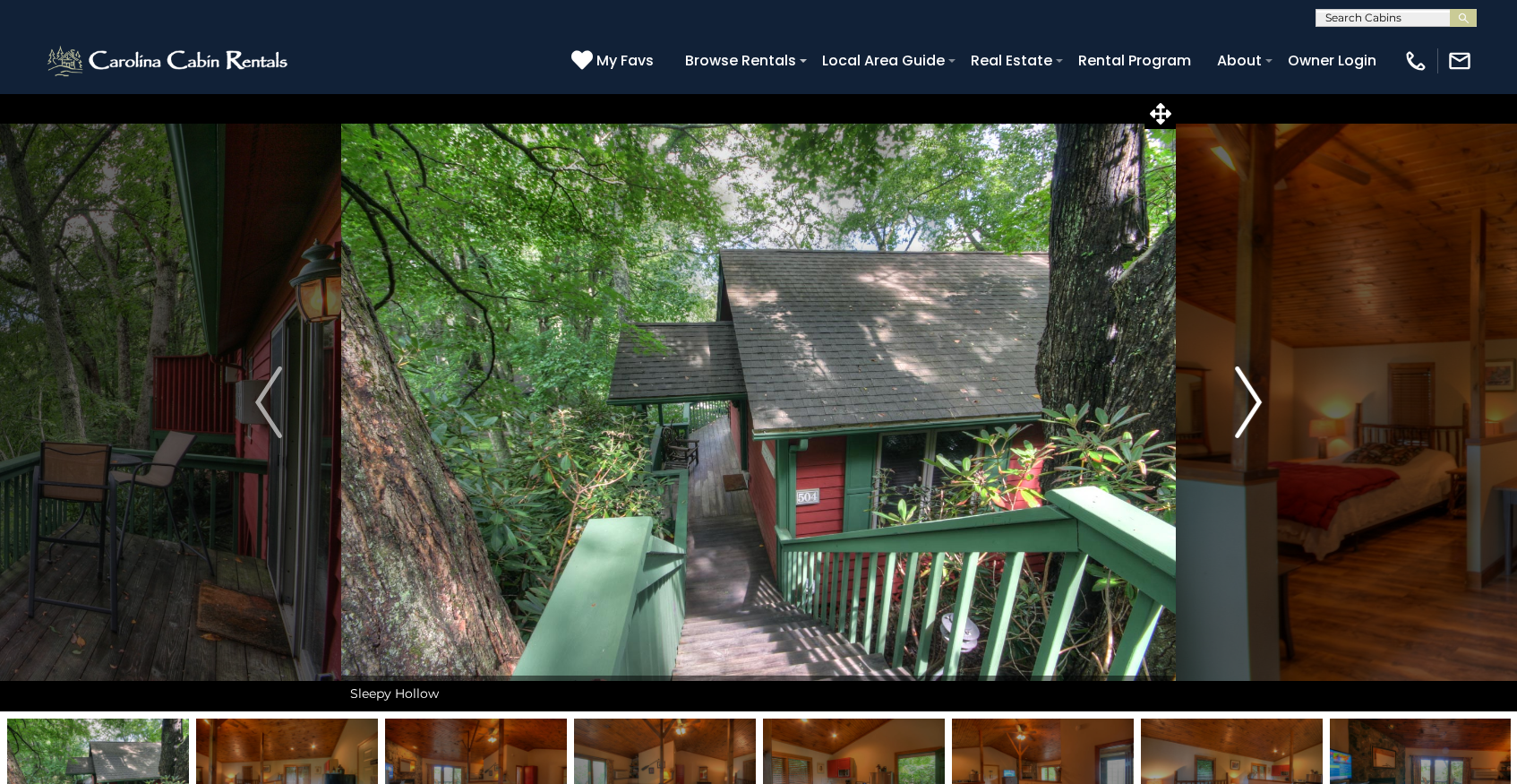
click at [1248, 396] on img "Next" at bounding box center [1249, 401] width 27 height 72
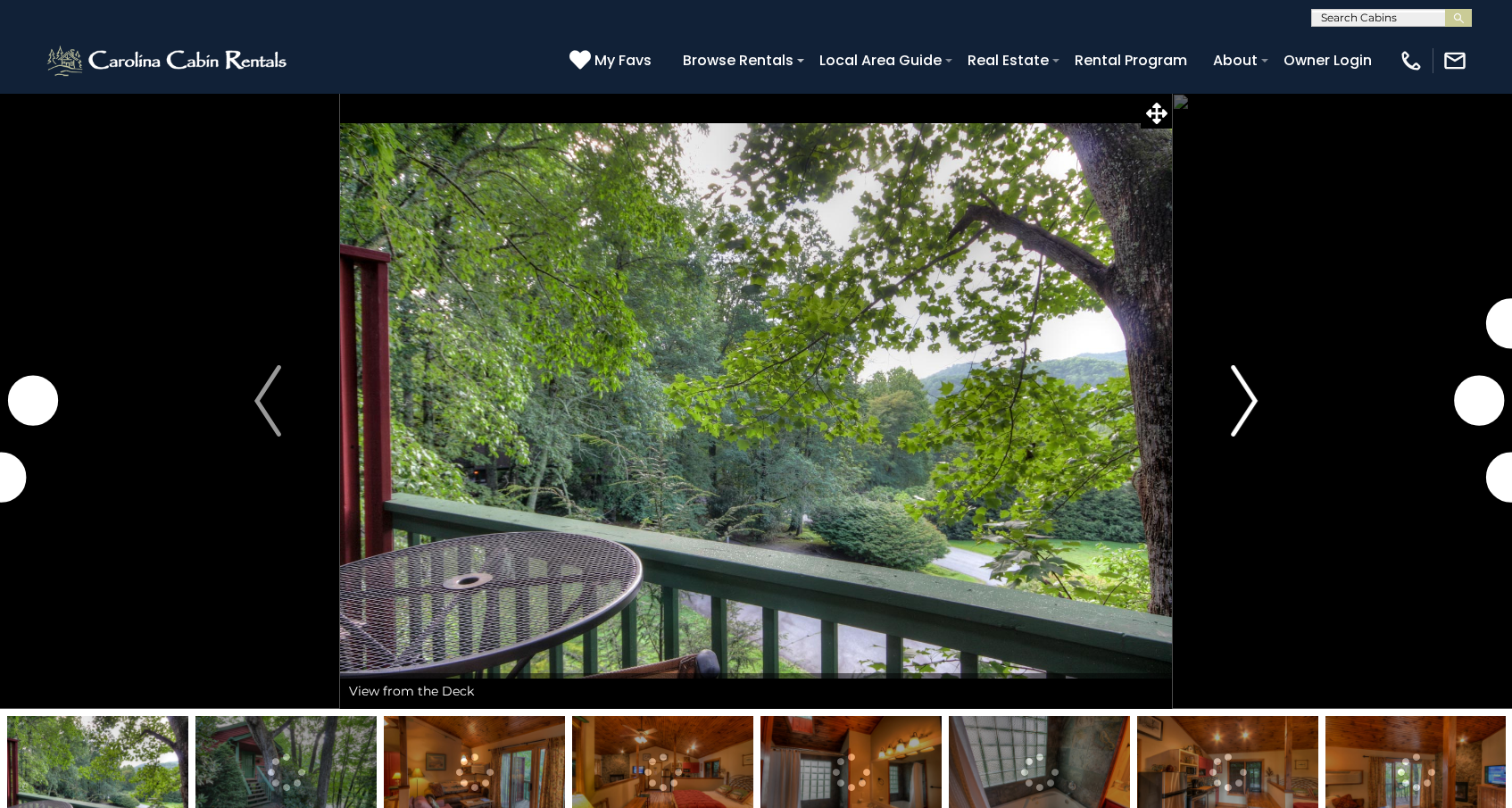
click at [1239, 398] on img "Next" at bounding box center [1244, 400] width 27 height 71
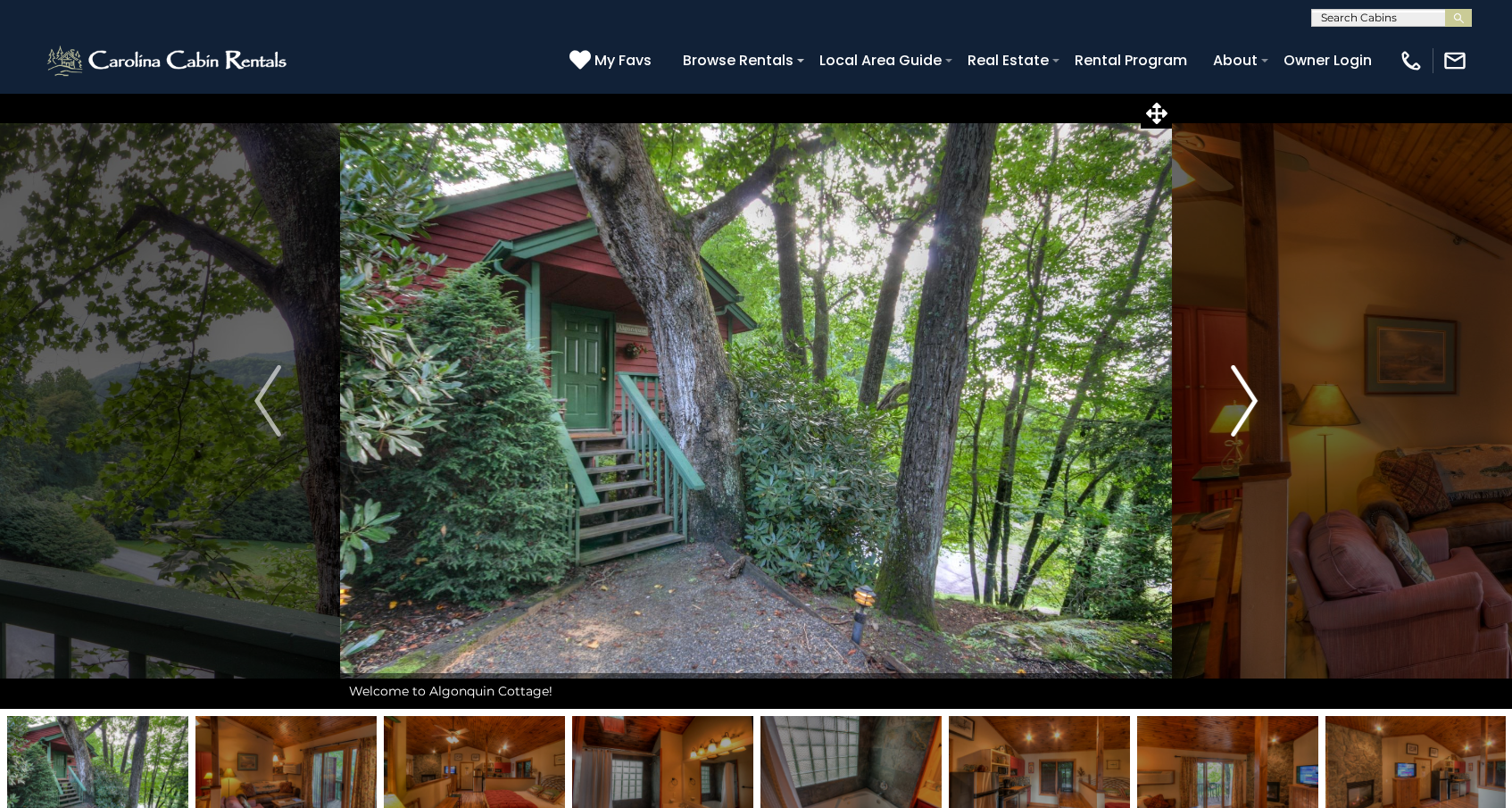
click at [1249, 398] on img "Next" at bounding box center [1244, 400] width 27 height 71
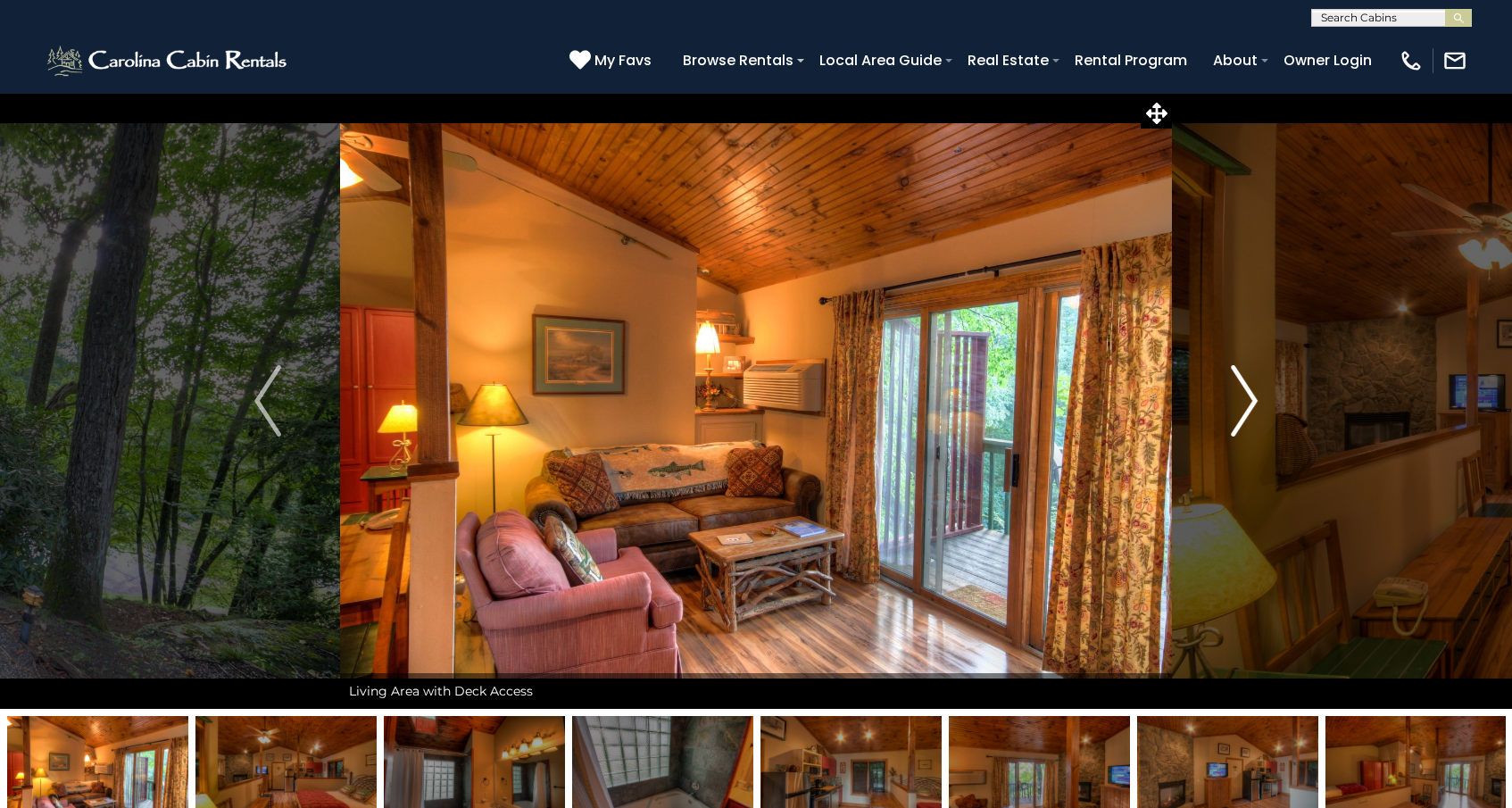
click at [1246, 392] on img "Next" at bounding box center [1244, 400] width 27 height 71
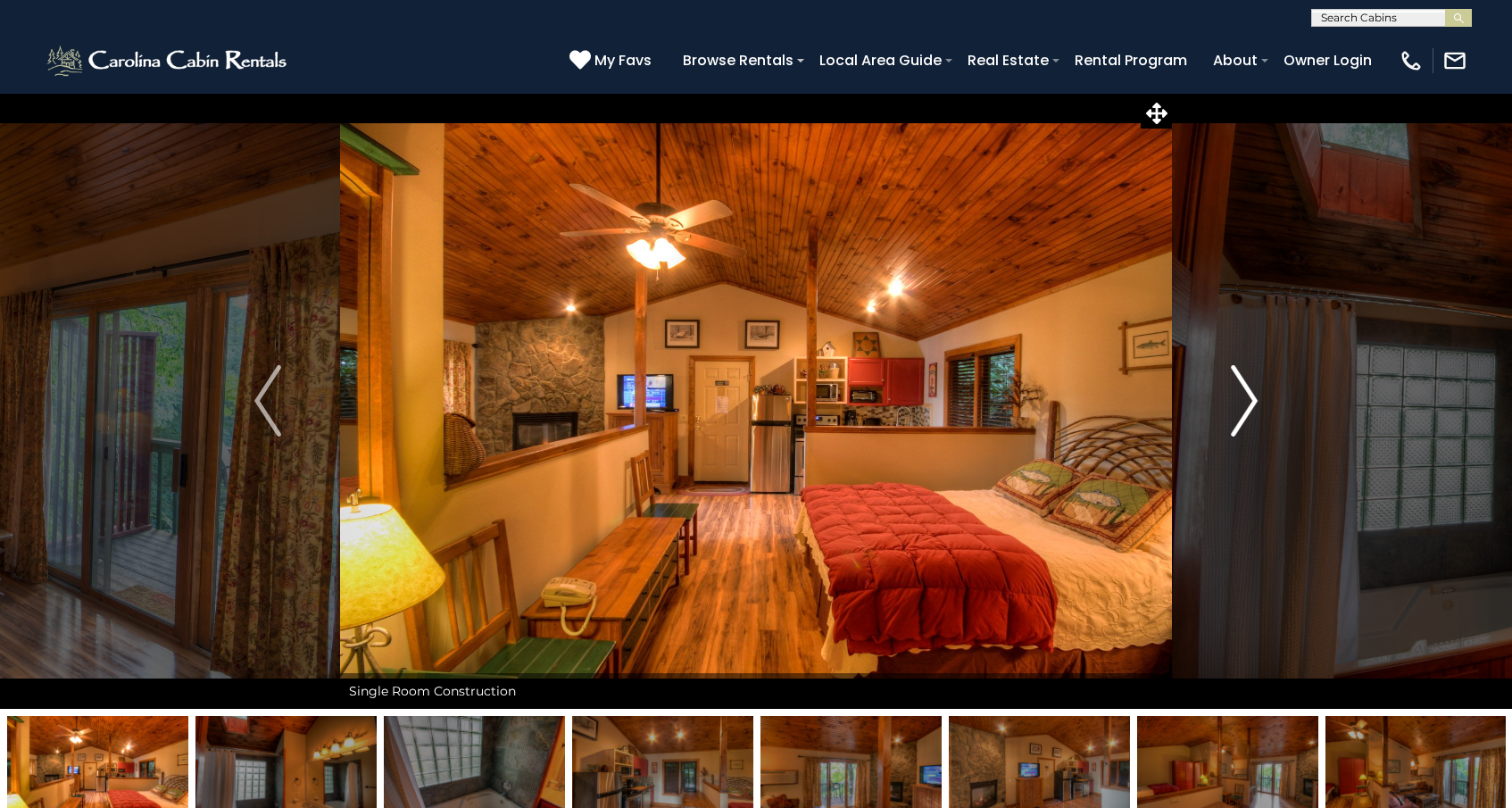
click at [1246, 392] on img "Next" at bounding box center [1244, 400] width 27 height 71
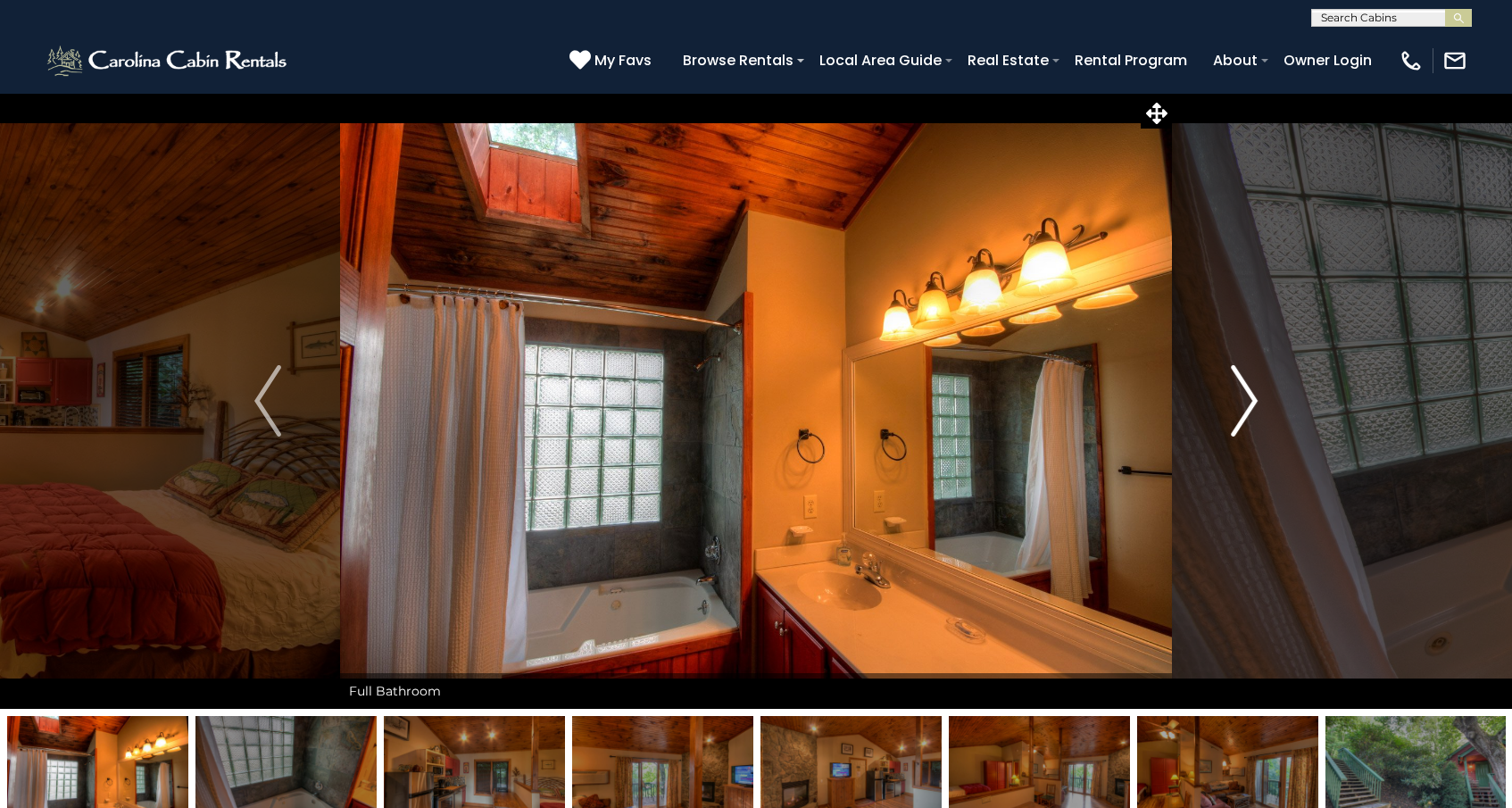
click at [1246, 392] on img "Next" at bounding box center [1244, 400] width 27 height 71
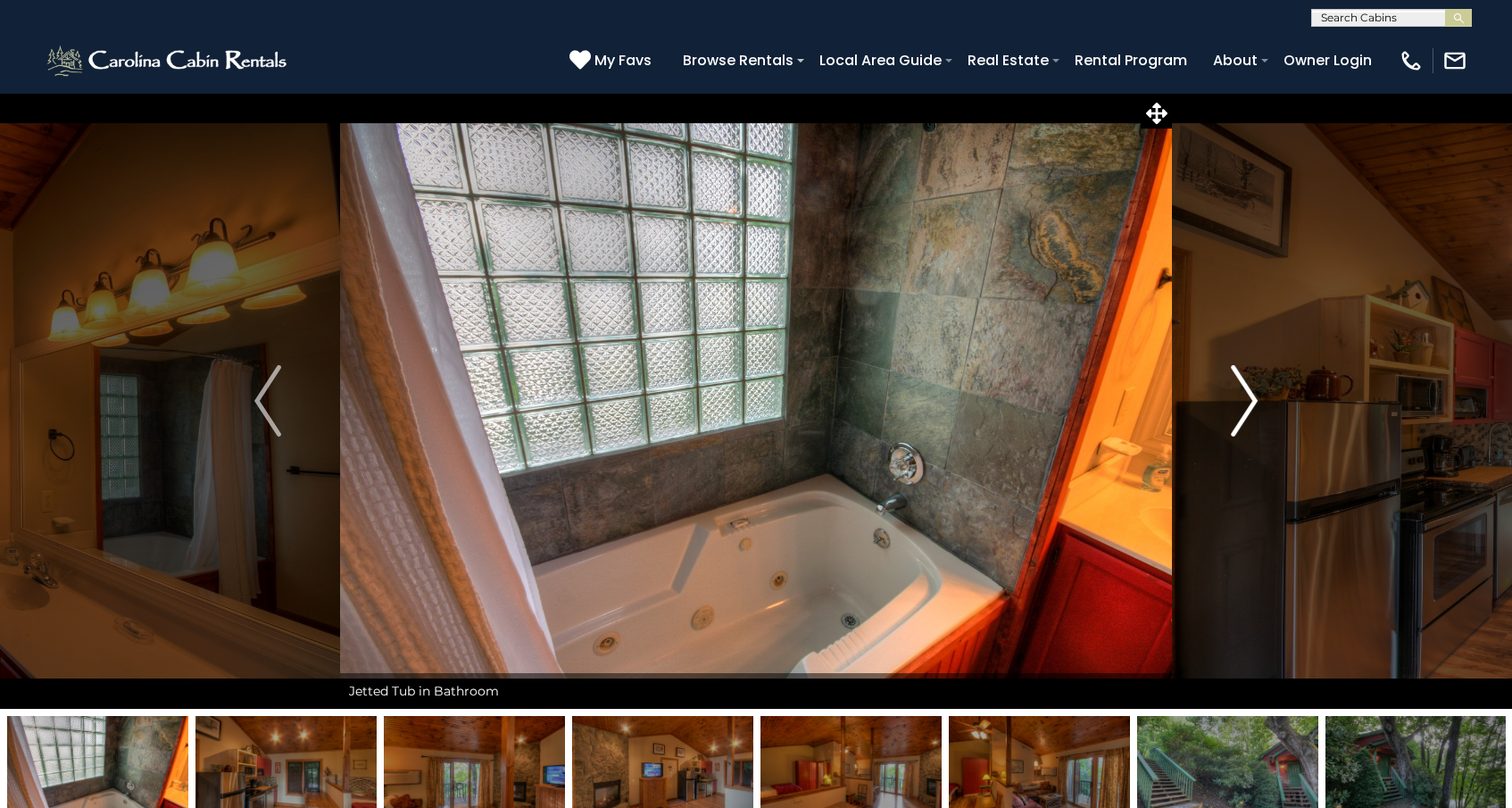
click at [1246, 392] on img "Next" at bounding box center [1244, 400] width 27 height 71
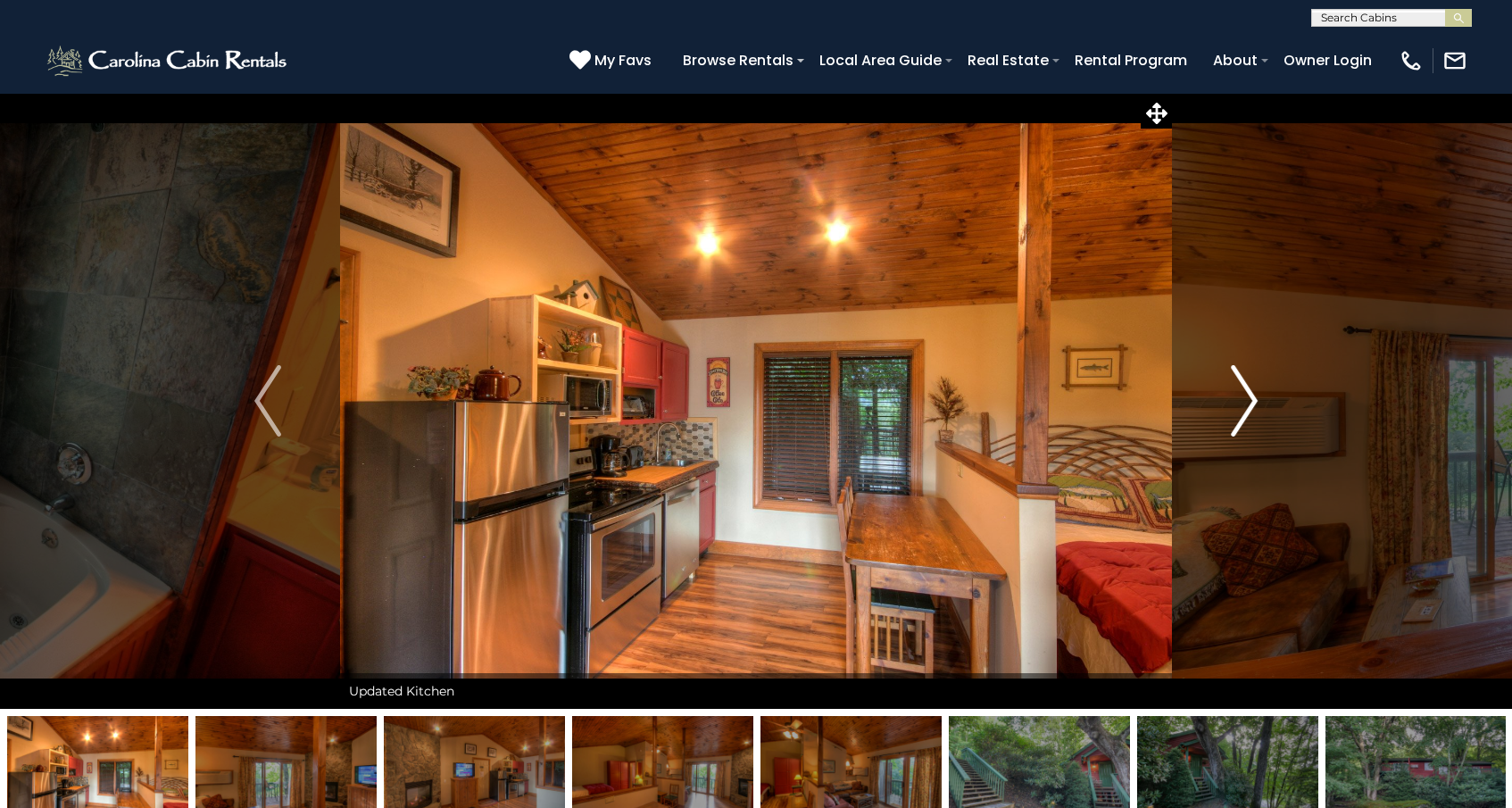
click at [1246, 392] on img "Next" at bounding box center [1244, 400] width 27 height 71
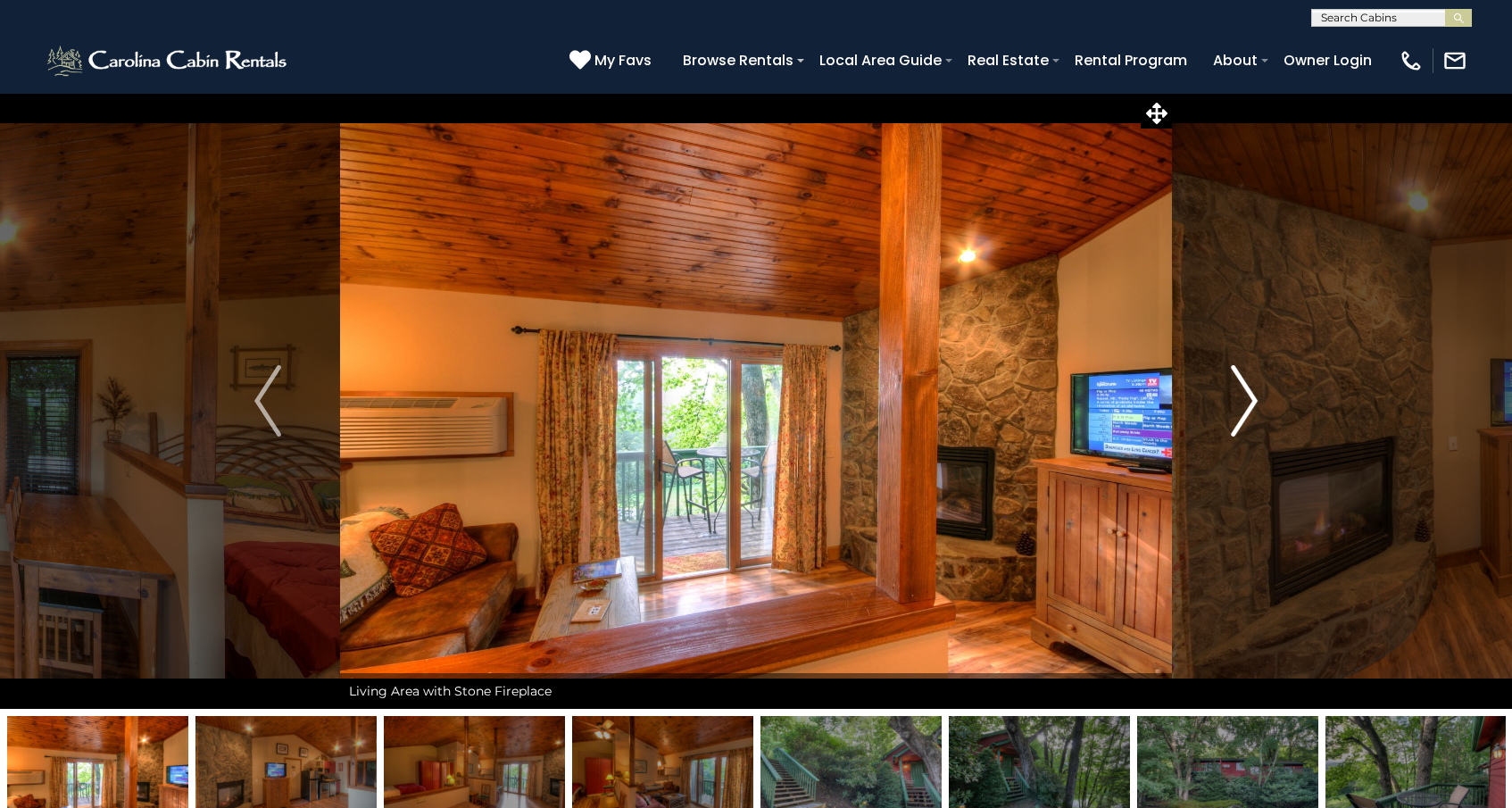
click at [1246, 392] on img "Next" at bounding box center [1244, 400] width 27 height 71
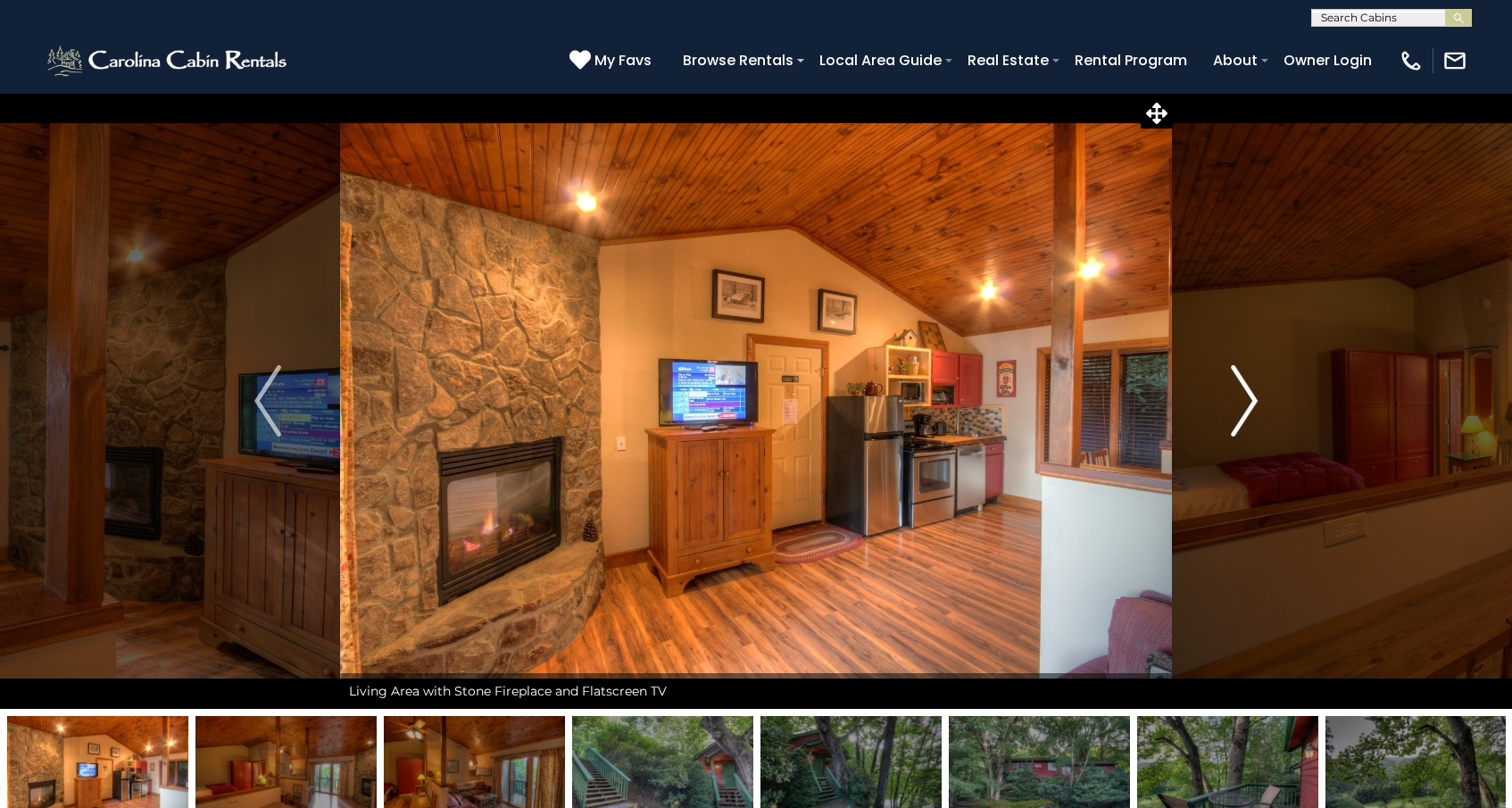
click at [1246, 392] on img "Next" at bounding box center [1244, 400] width 27 height 71
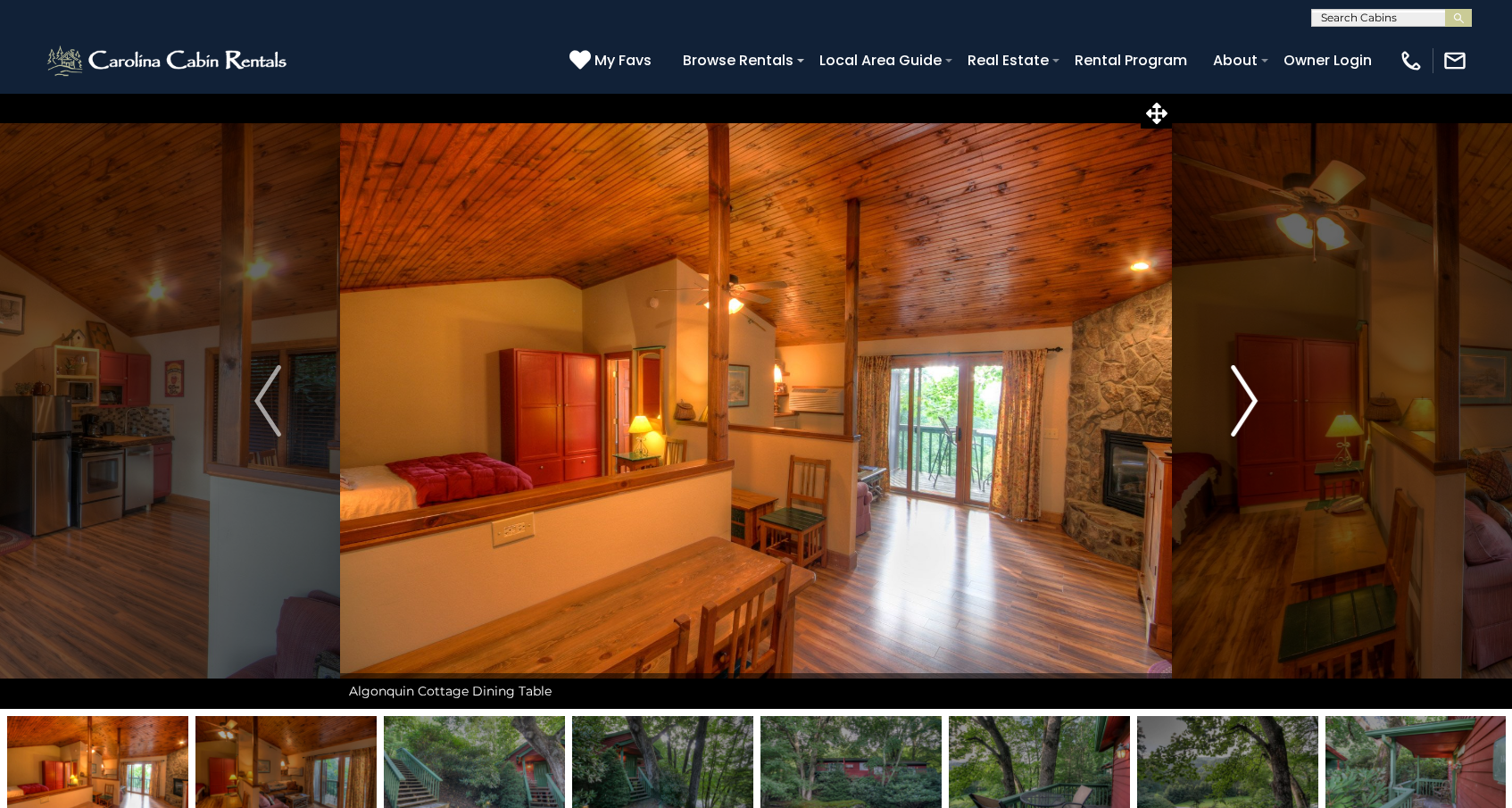
click at [1246, 392] on img "Next" at bounding box center [1244, 400] width 27 height 71
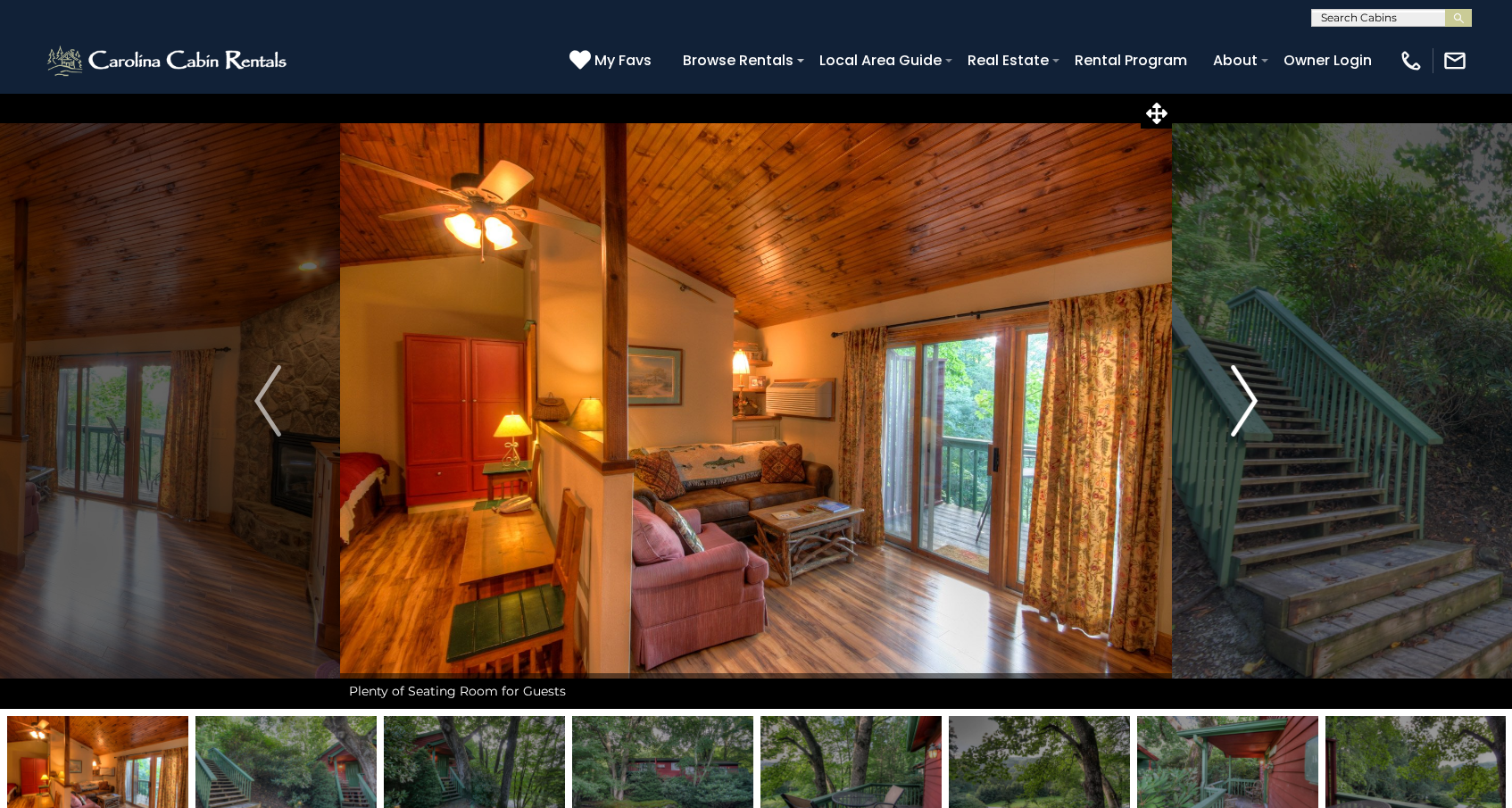
click at [1246, 392] on img "Next" at bounding box center [1244, 400] width 27 height 71
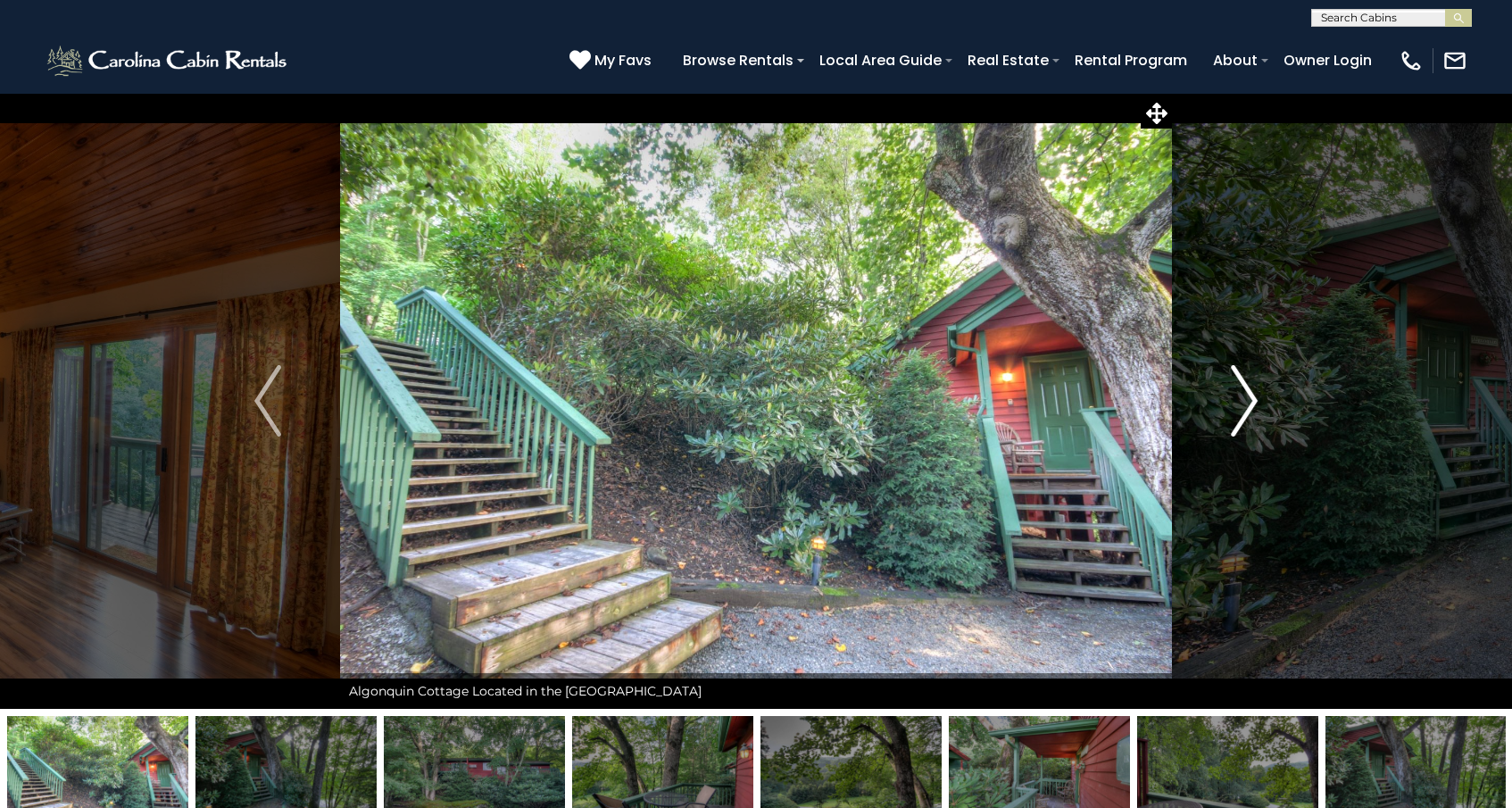
click at [1246, 392] on img "Next" at bounding box center [1244, 400] width 27 height 71
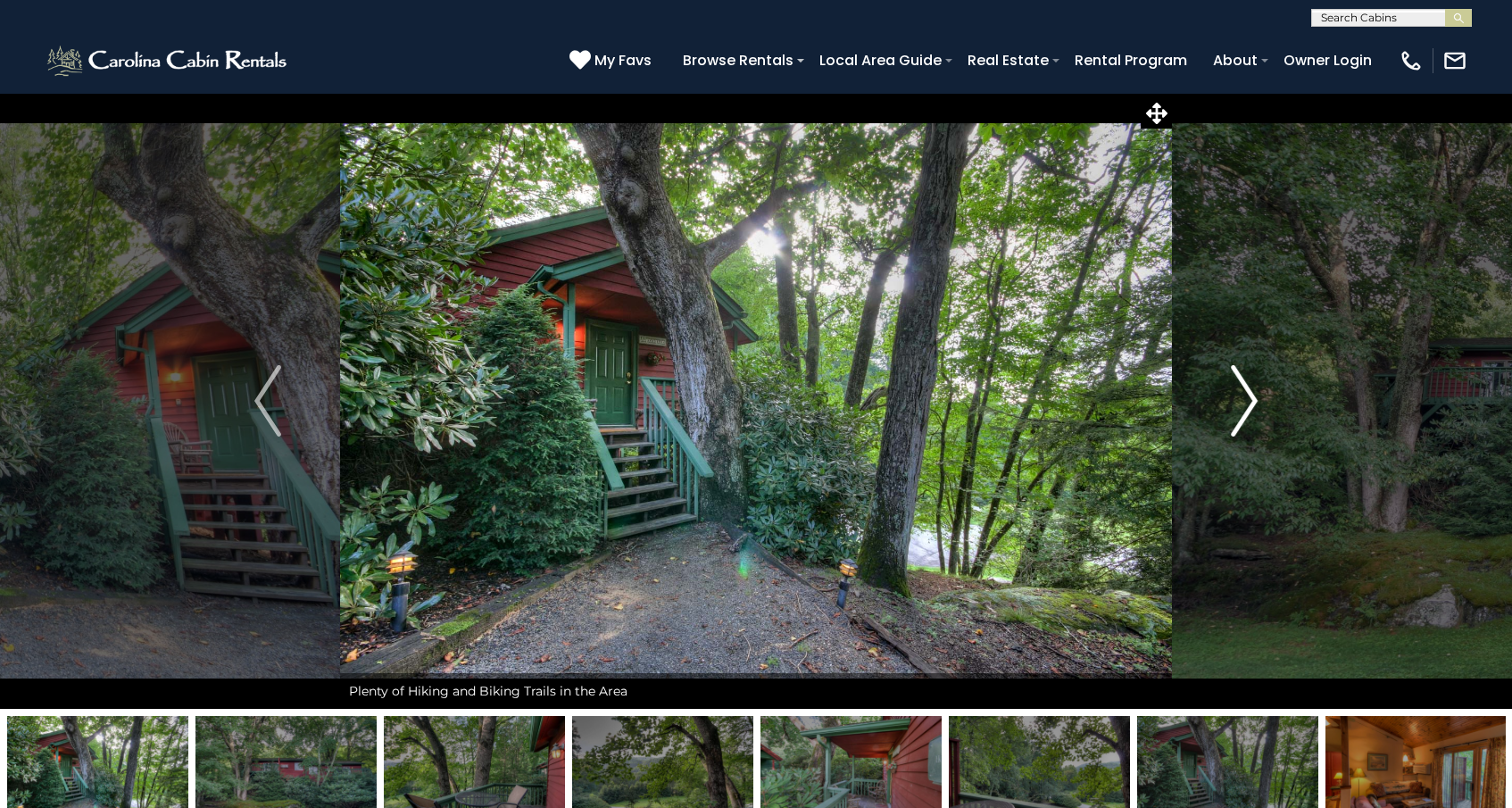
click at [1246, 392] on img "Next" at bounding box center [1244, 400] width 27 height 71
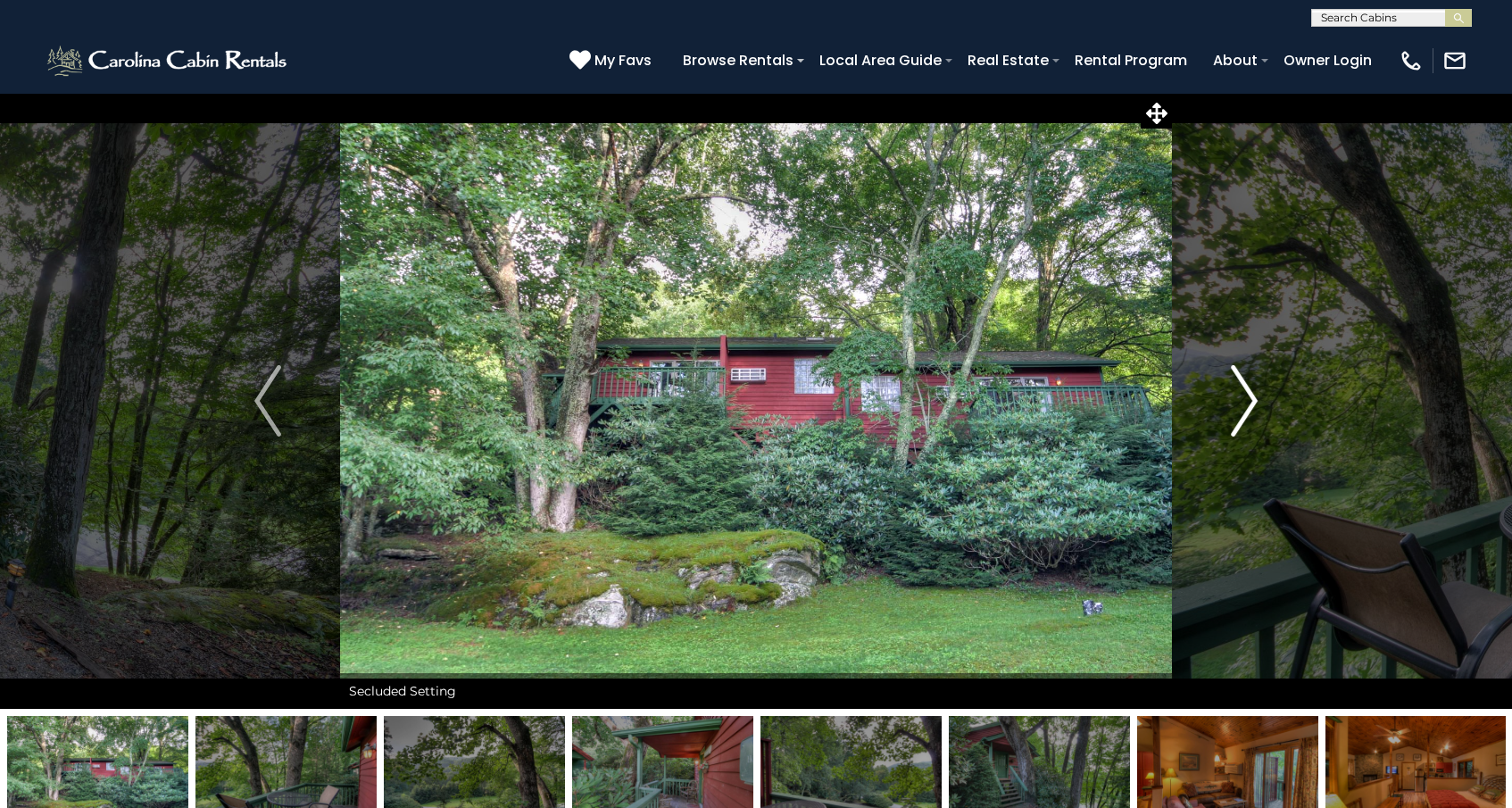
click at [1246, 392] on img "Next" at bounding box center [1244, 400] width 27 height 71
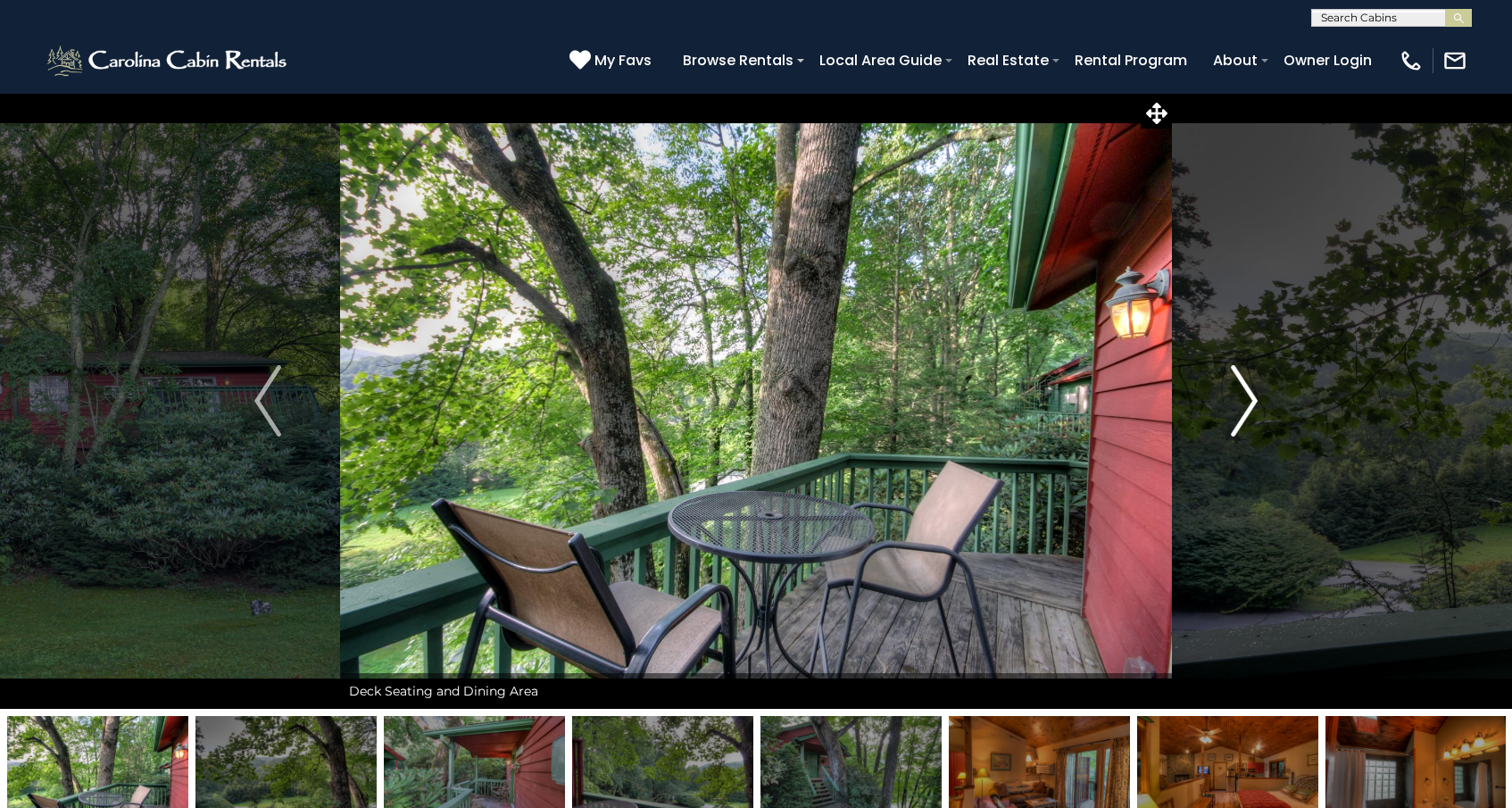
click at [1246, 392] on img "Next" at bounding box center [1244, 400] width 27 height 71
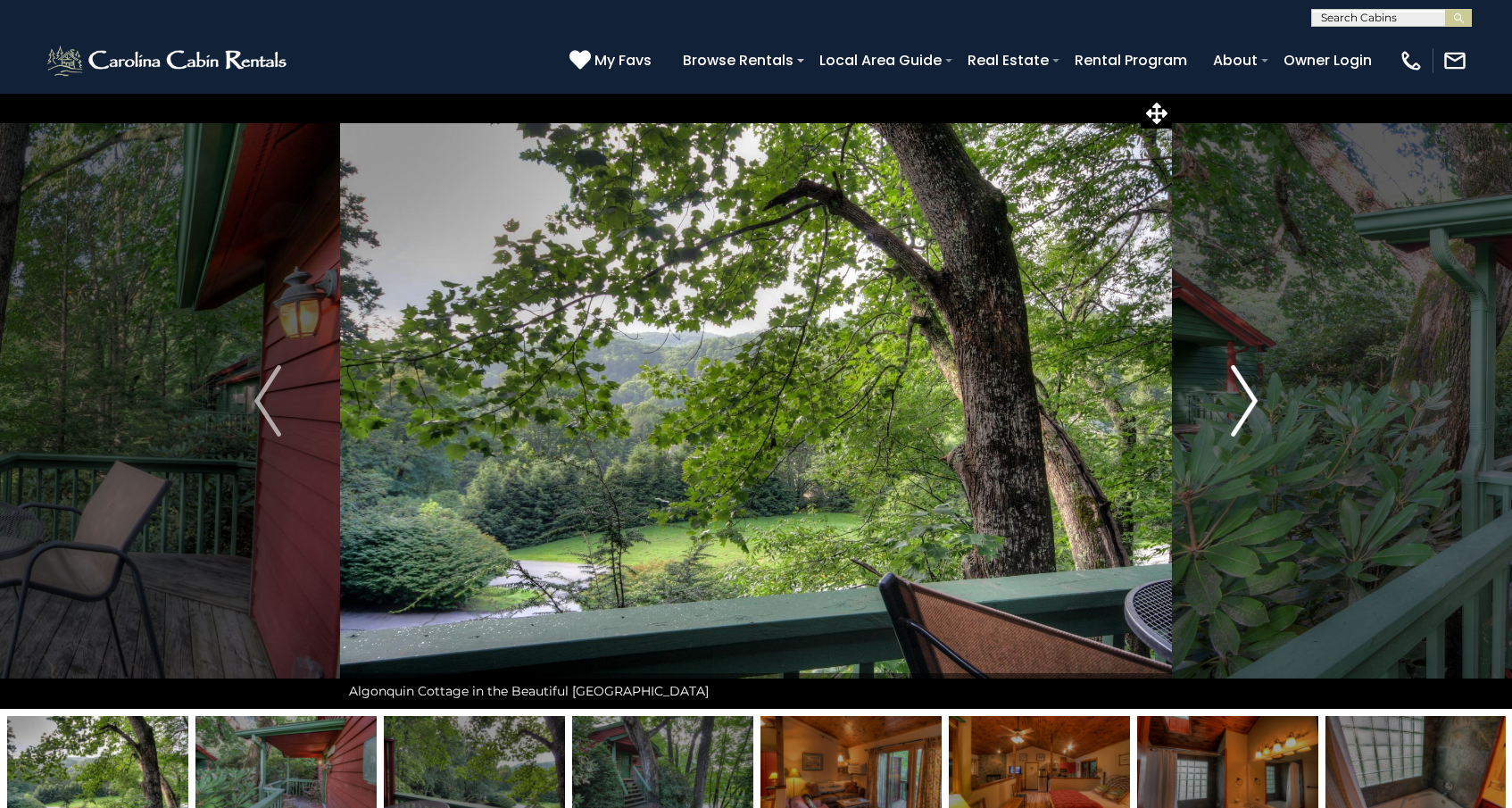
click at [1246, 392] on img "Next" at bounding box center [1244, 400] width 27 height 71
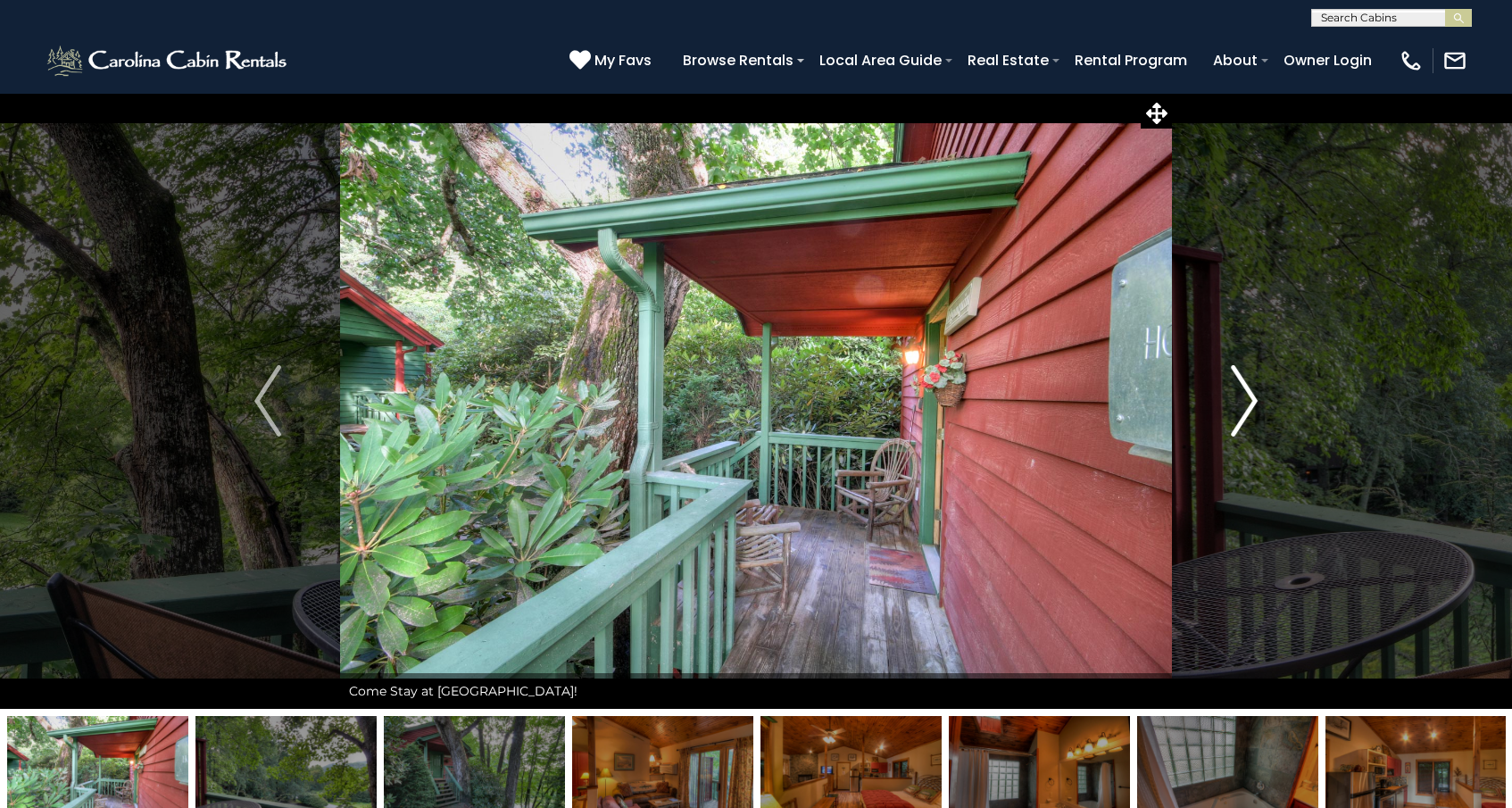
click at [1246, 392] on img "Next" at bounding box center [1244, 400] width 27 height 71
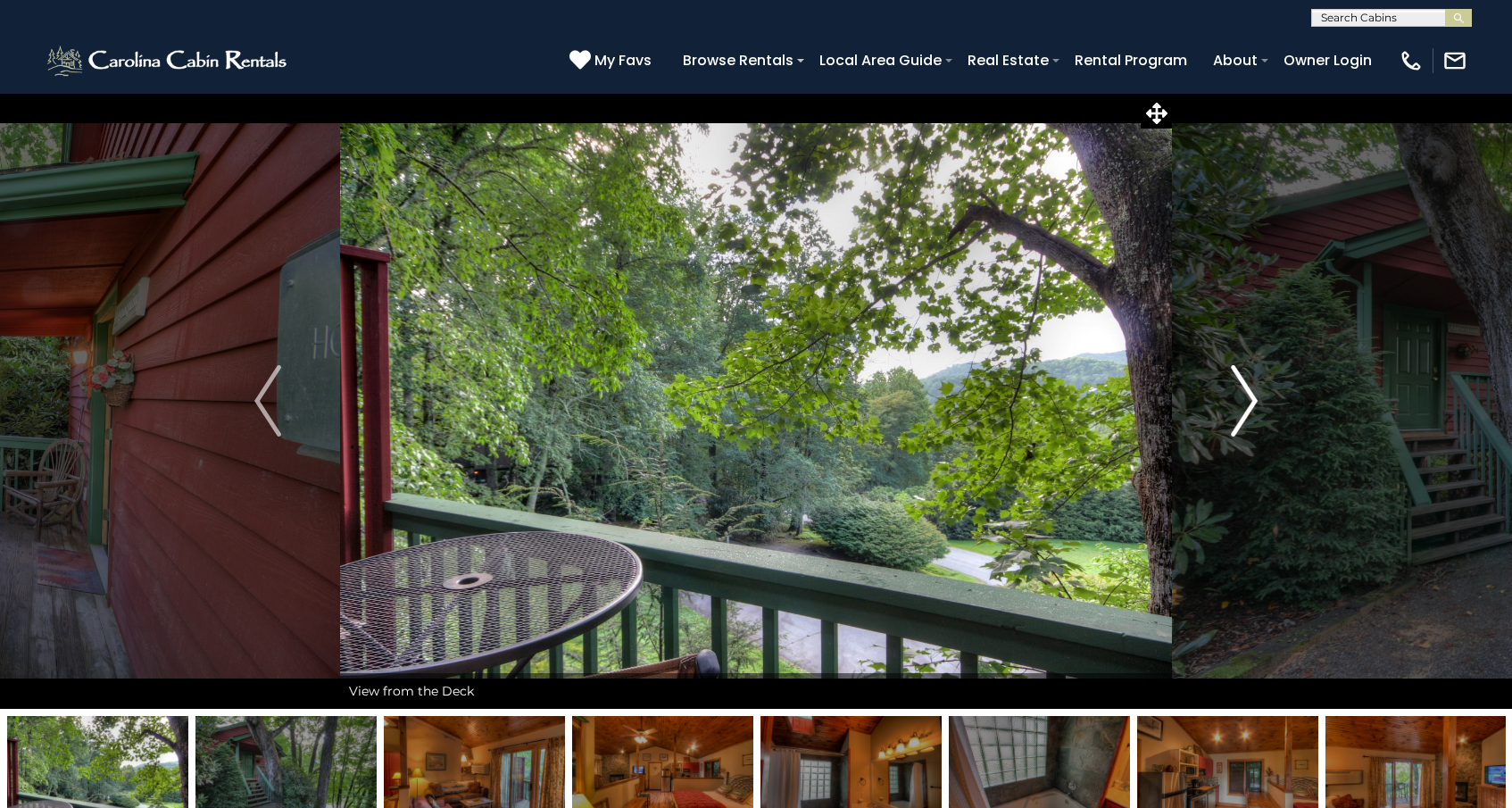
click at [1246, 392] on img "Next" at bounding box center [1244, 400] width 27 height 71
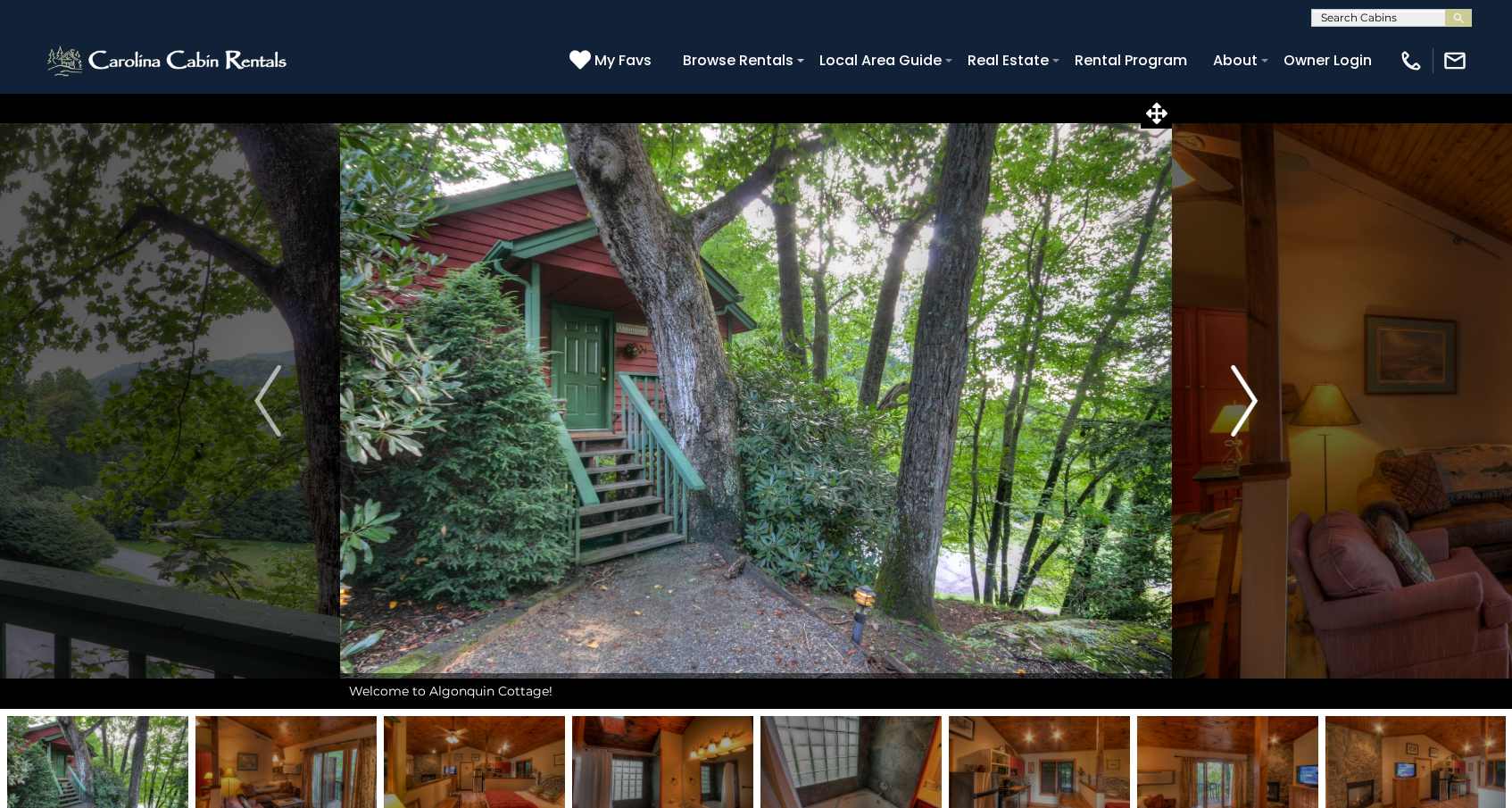
click at [1246, 392] on img "Next" at bounding box center [1244, 400] width 27 height 71
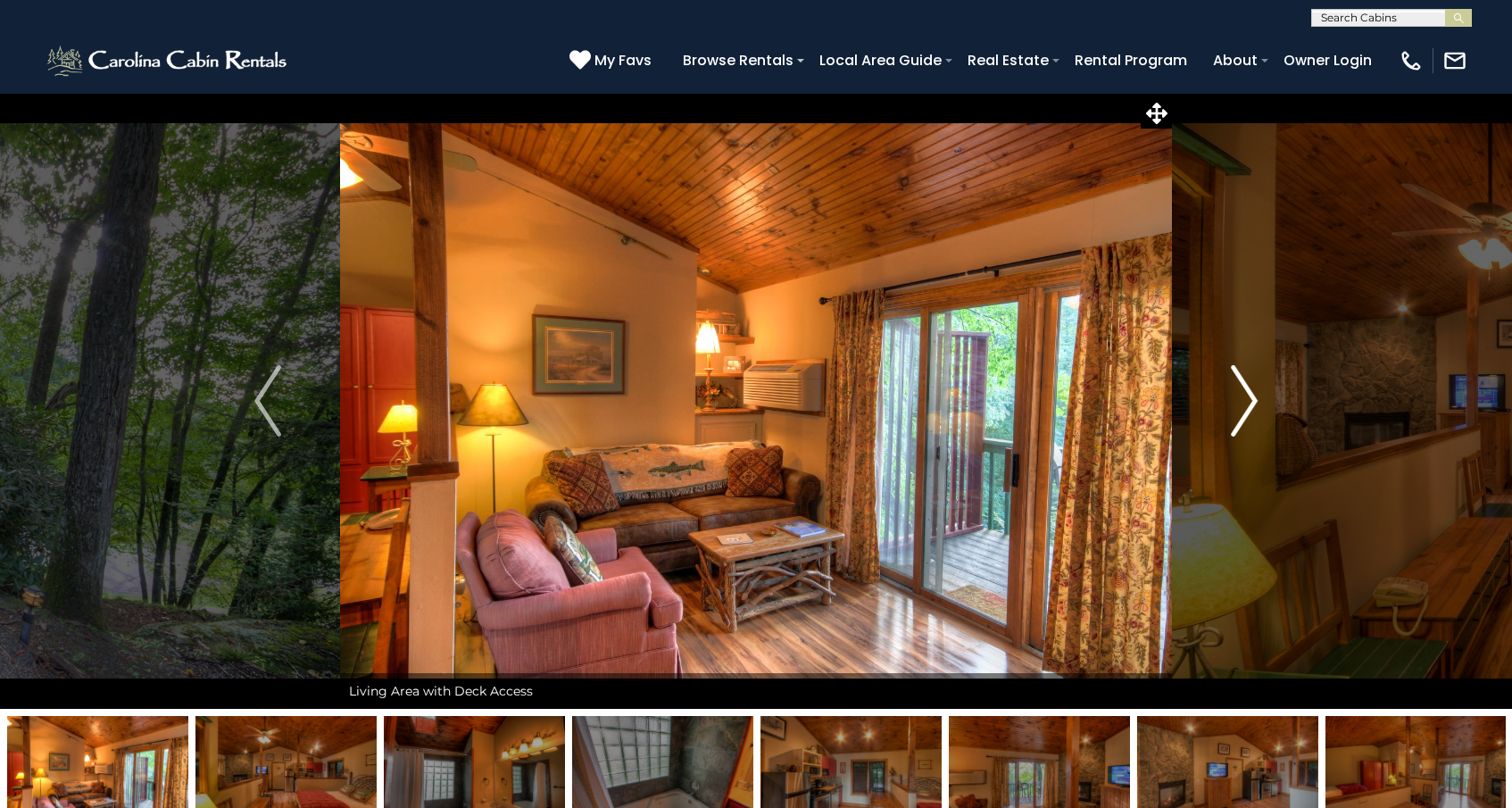
click at [1246, 392] on img "Next" at bounding box center [1244, 400] width 27 height 71
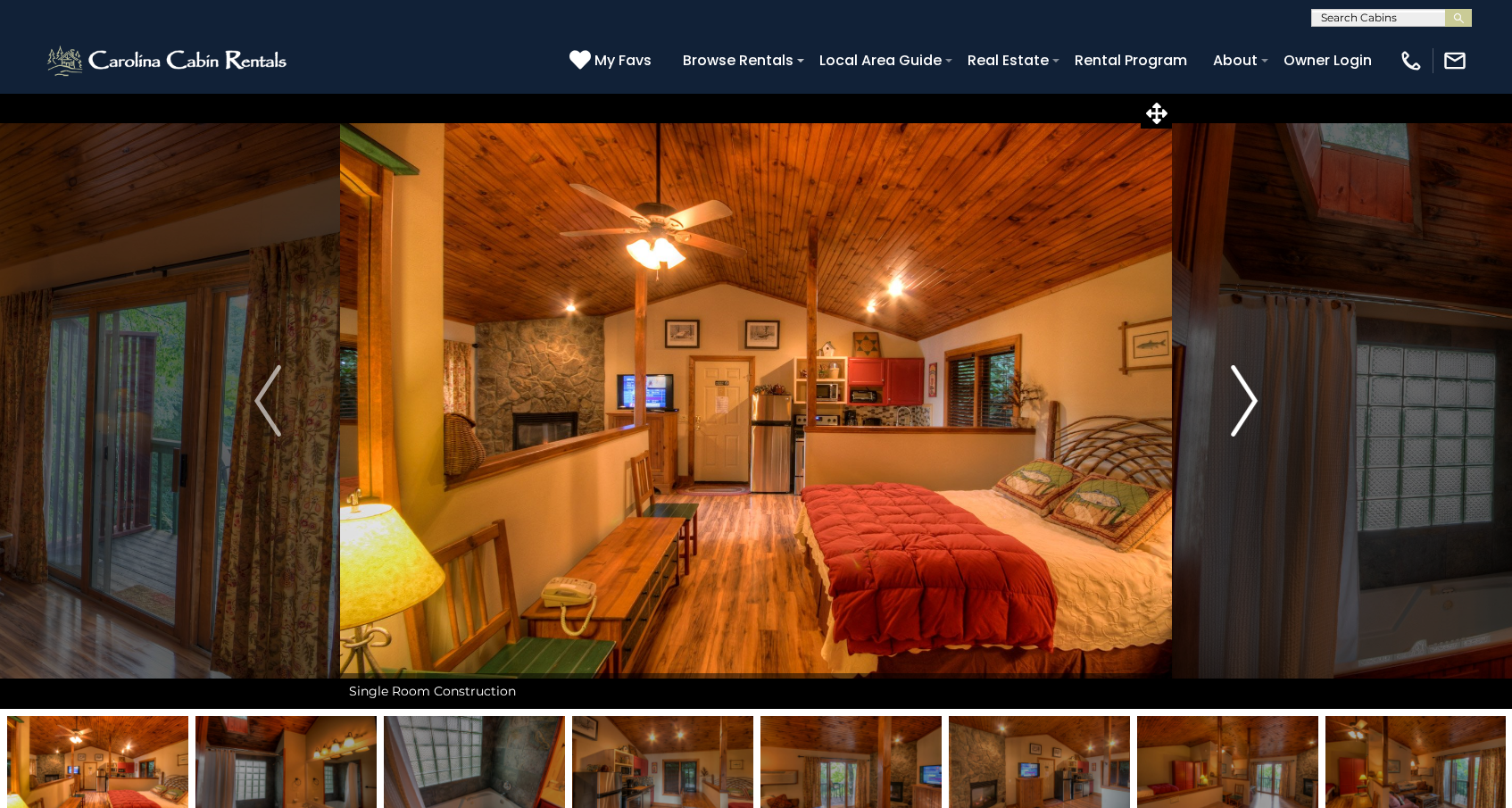
click at [1246, 392] on img "Next" at bounding box center [1244, 400] width 27 height 71
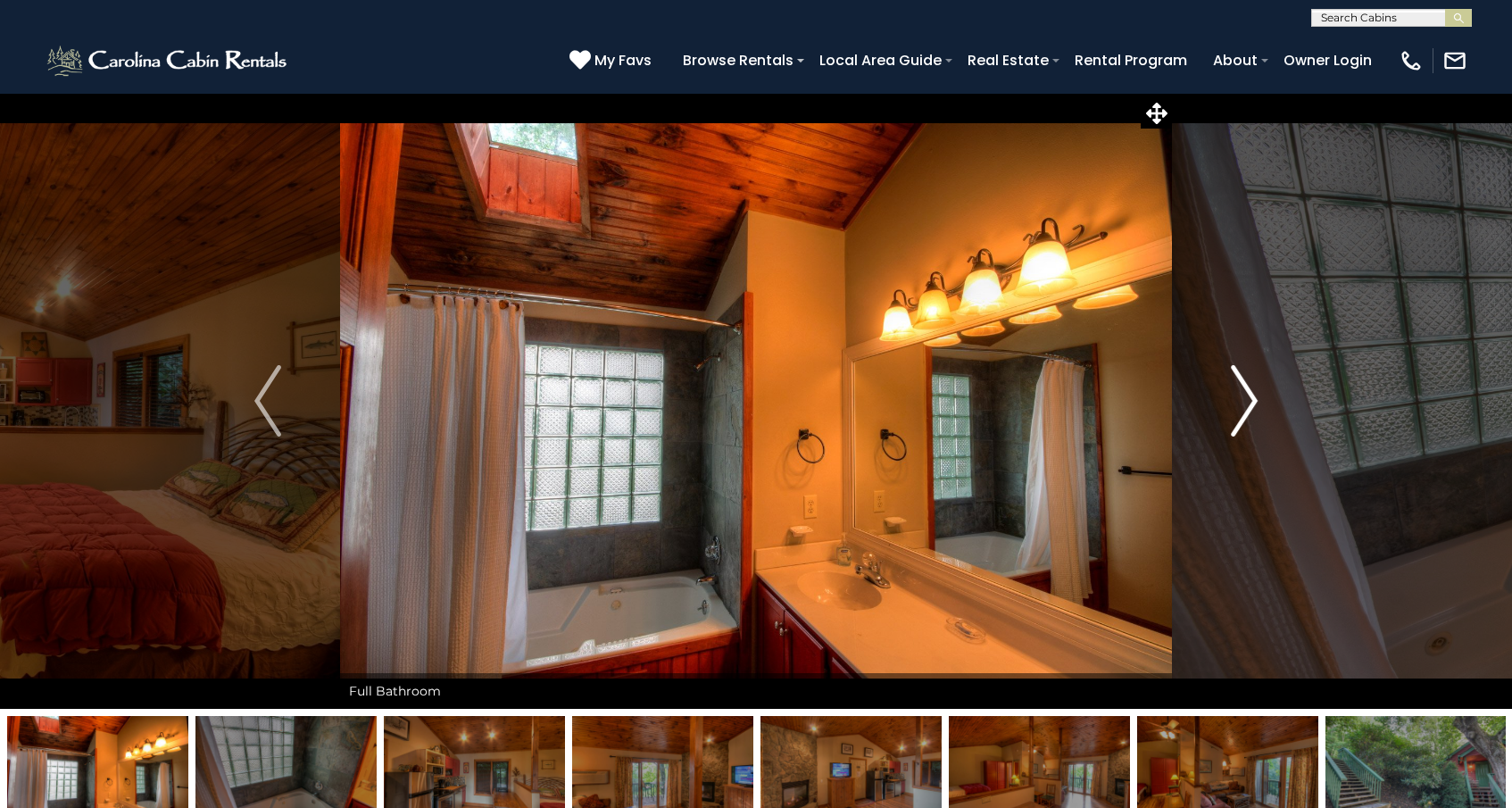
click at [1246, 392] on img "Next" at bounding box center [1244, 400] width 27 height 71
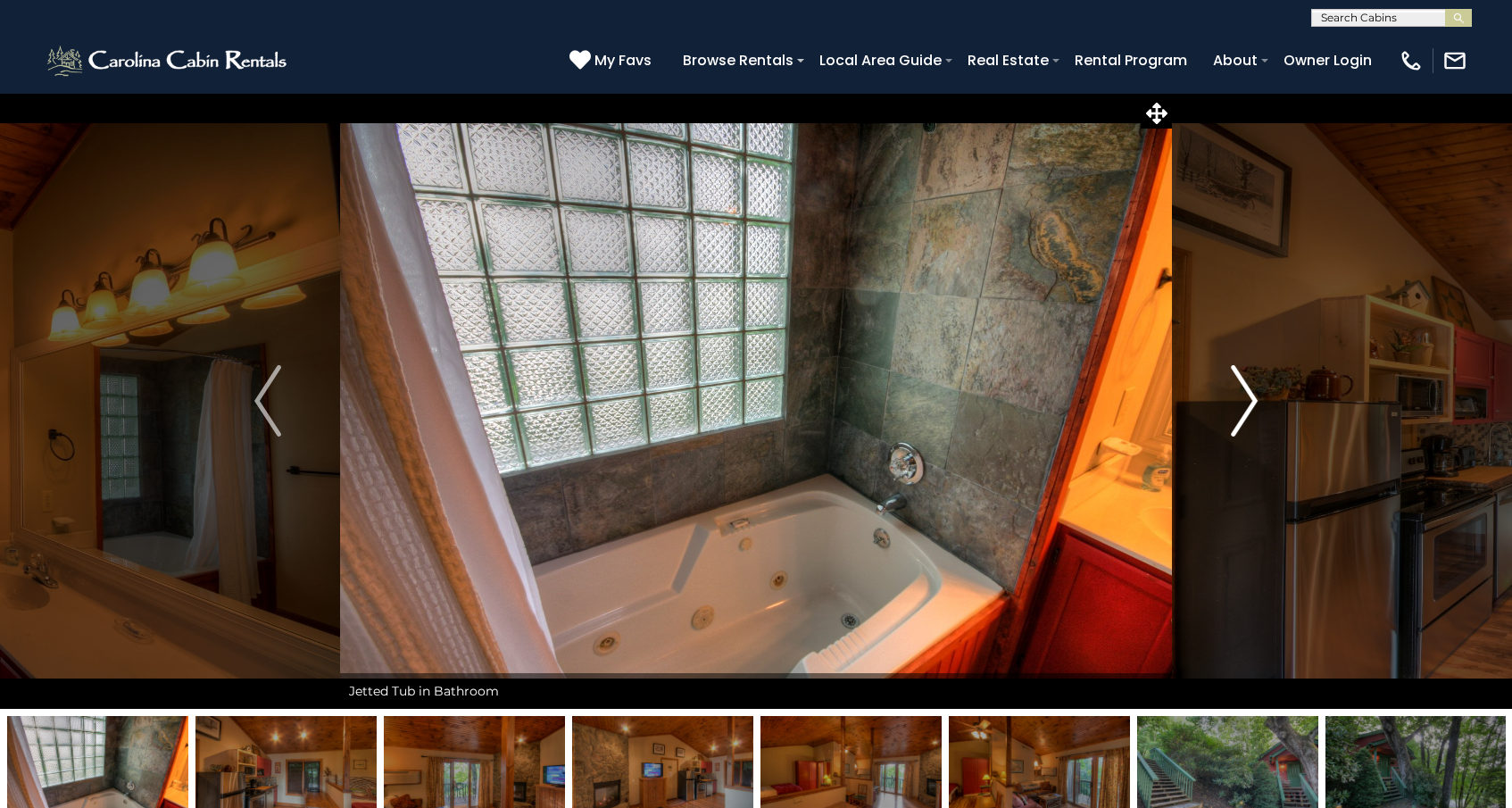
click at [1246, 391] on img "Next" at bounding box center [1244, 400] width 27 height 71
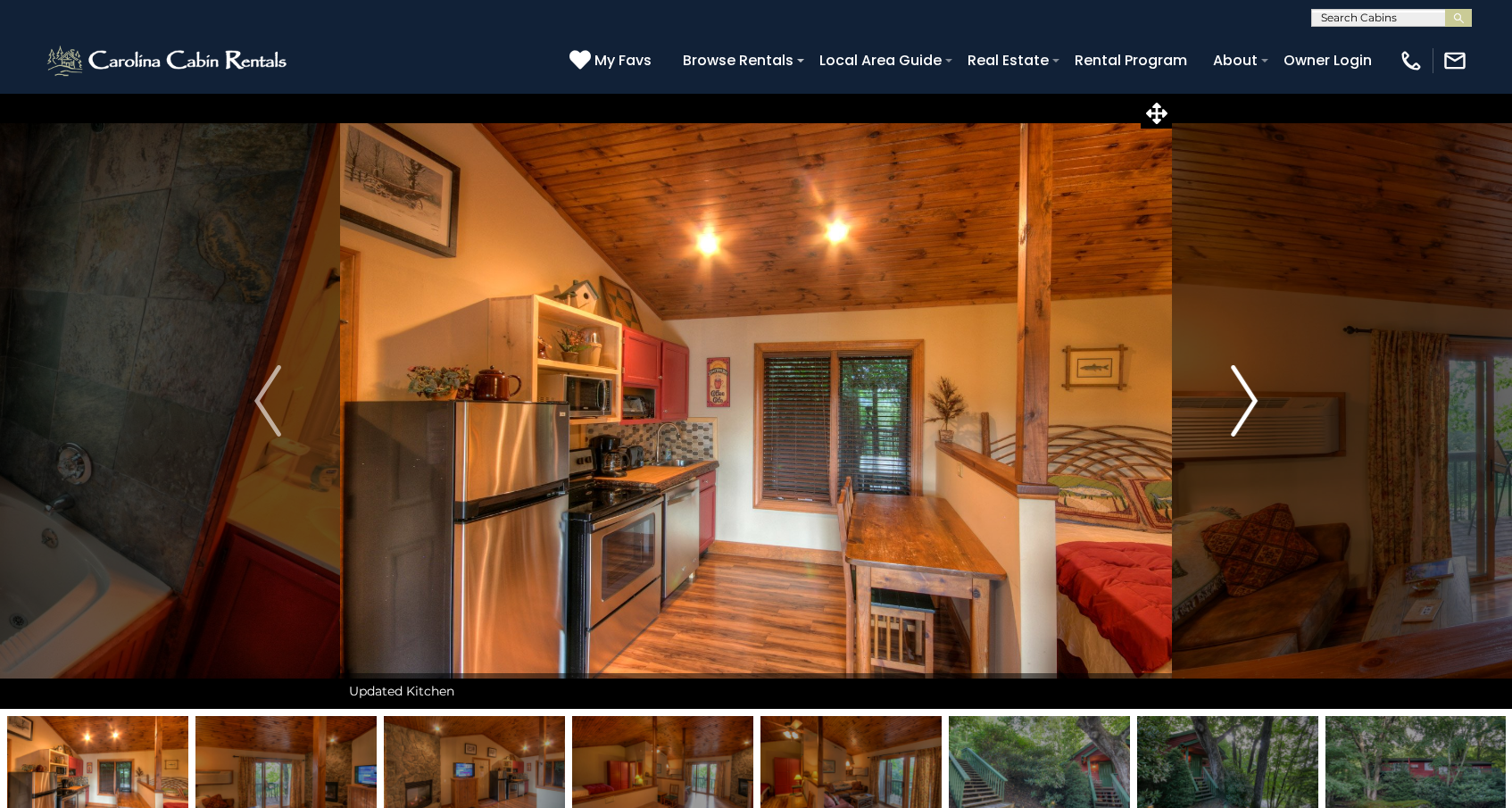
click at [1244, 386] on img "Next" at bounding box center [1244, 400] width 27 height 71
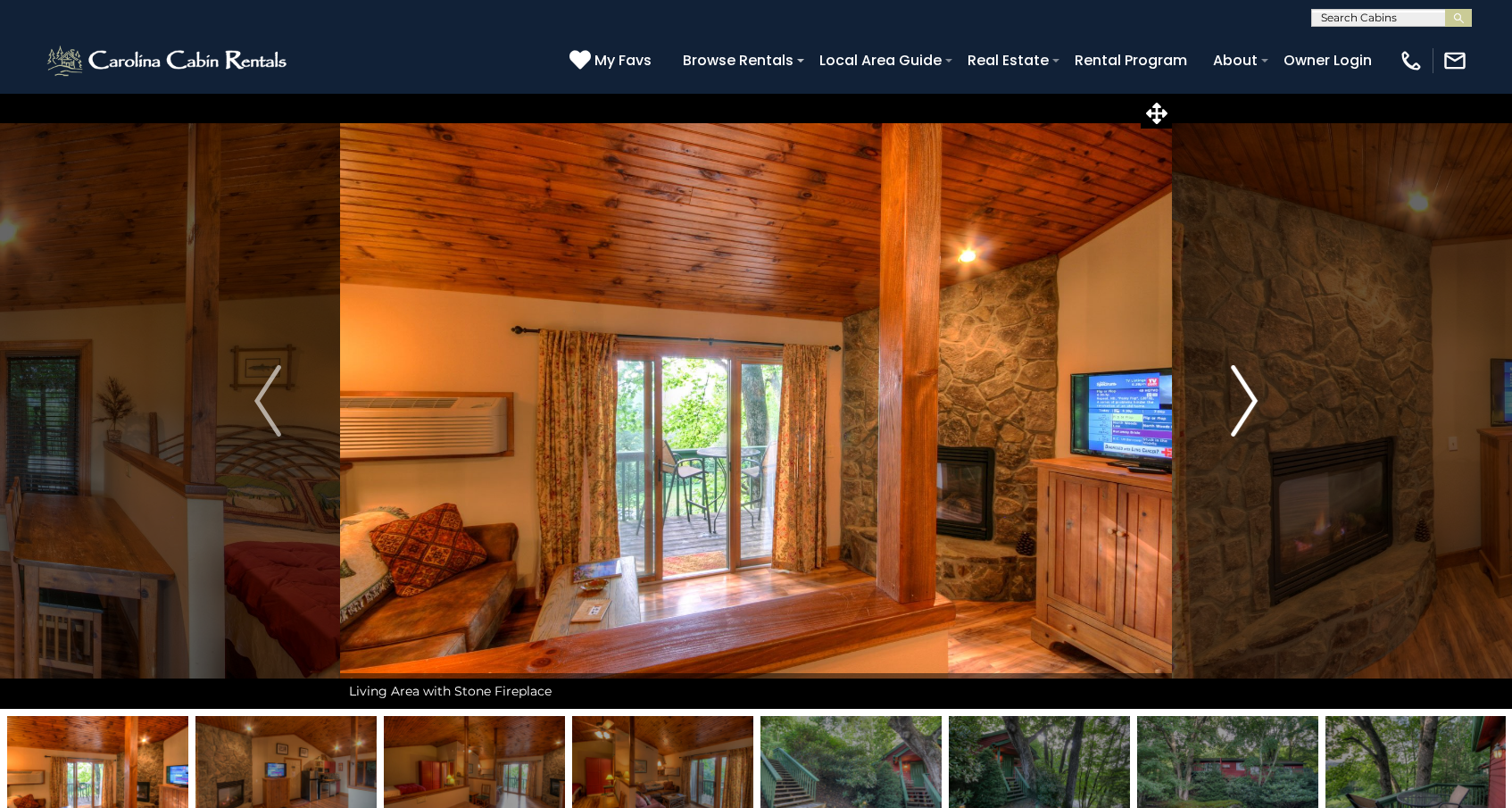
click at [1246, 398] on img "Next" at bounding box center [1244, 400] width 27 height 71
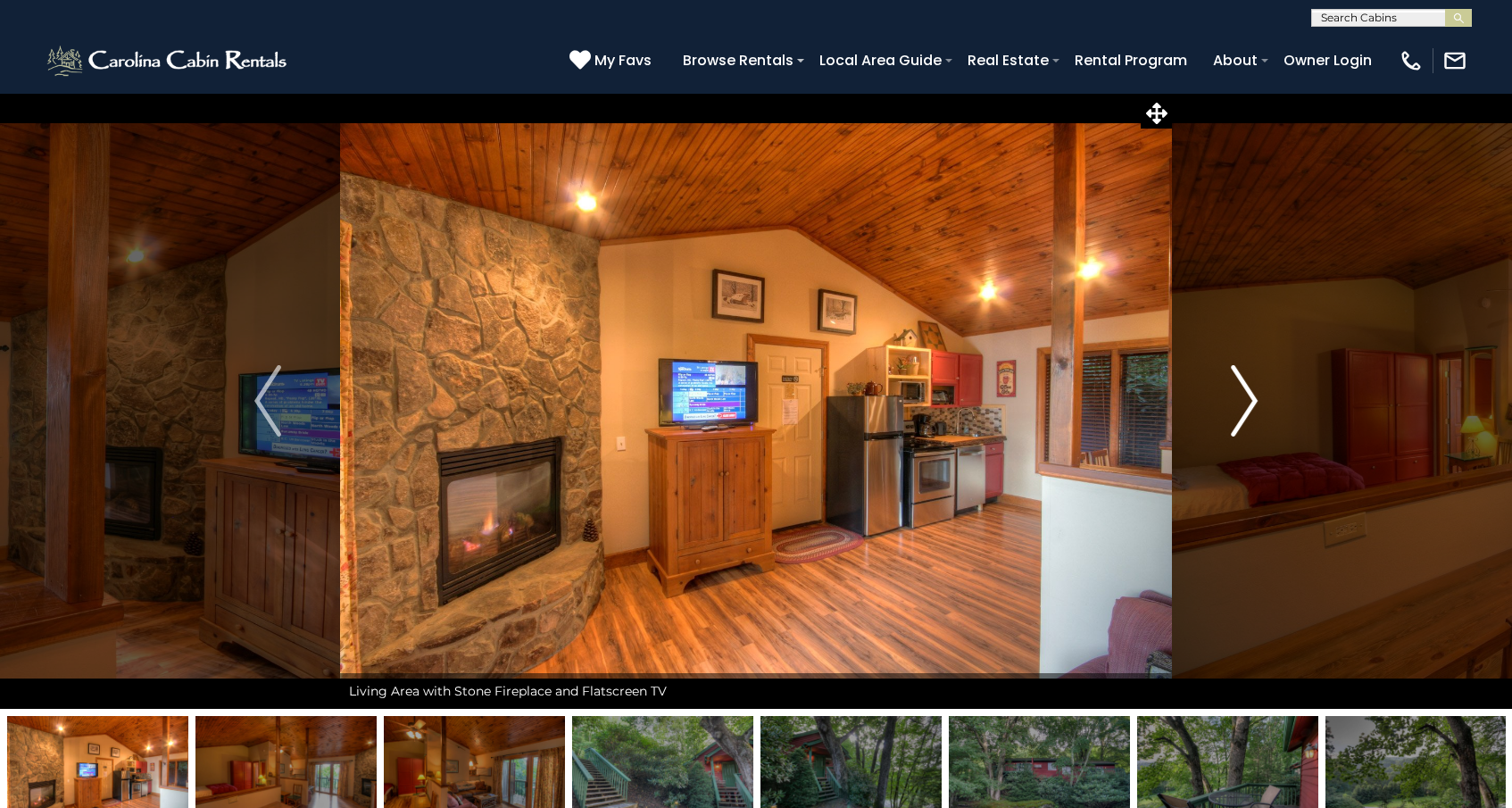
click at [1246, 398] on img "Next" at bounding box center [1244, 400] width 27 height 71
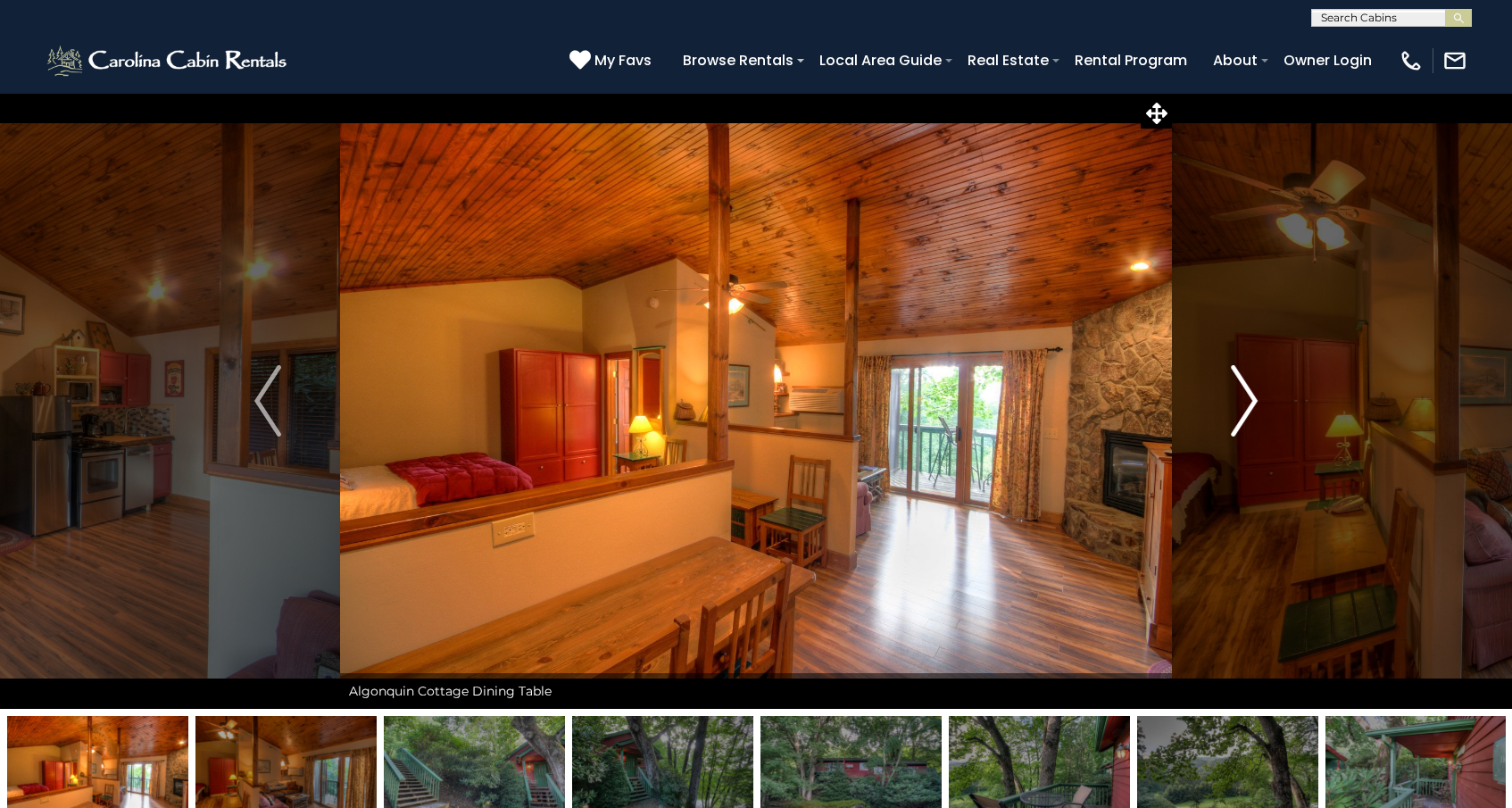
click at [1251, 398] on img "Next" at bounding box center [1244, 400] width 27 height 71
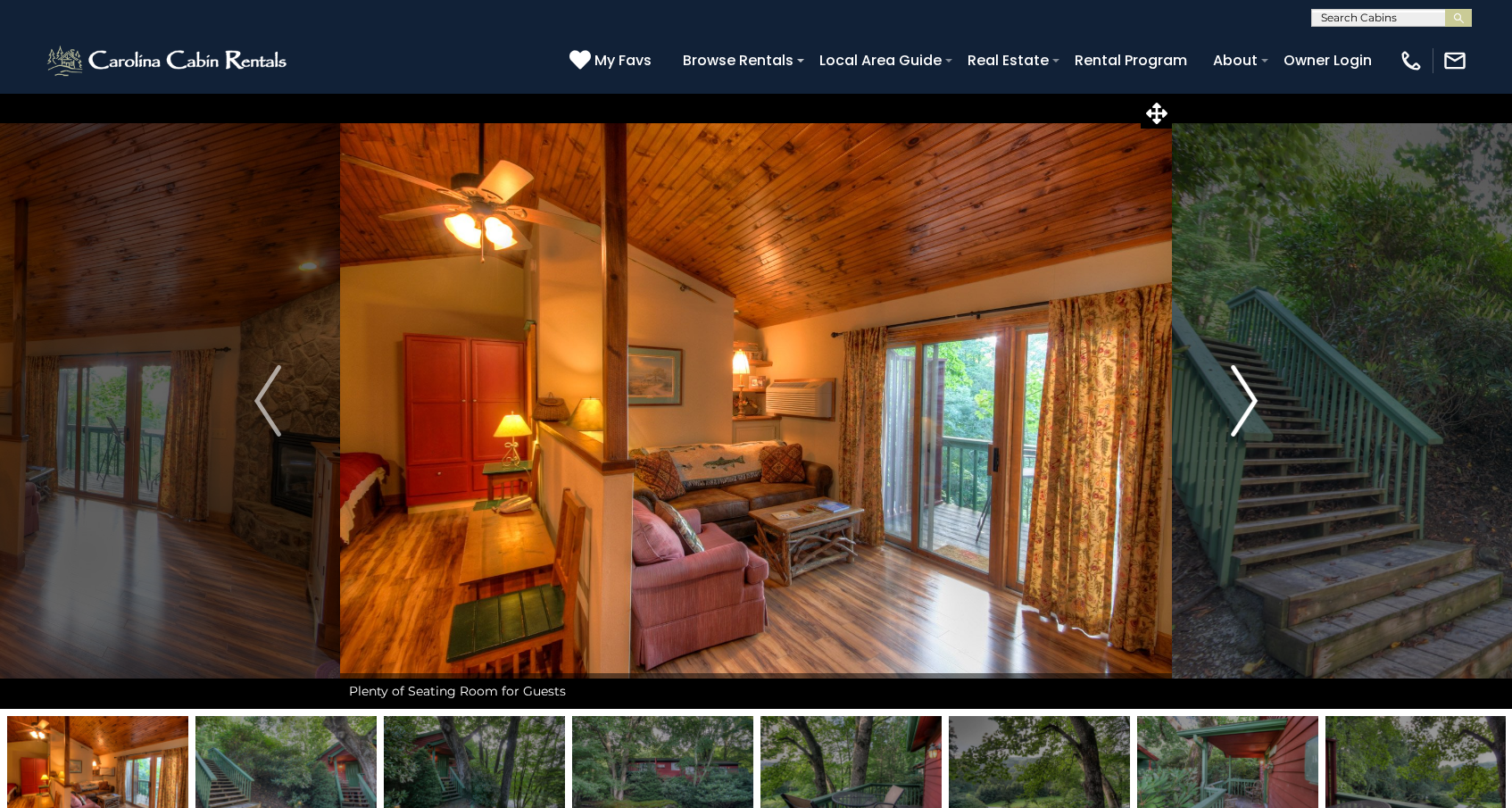
click at [1251, 397] on img "Next" at bounding box center [1244, 400] width 27 height 71
